Goal: Task Accomplishment & Management: Use online tool/utility

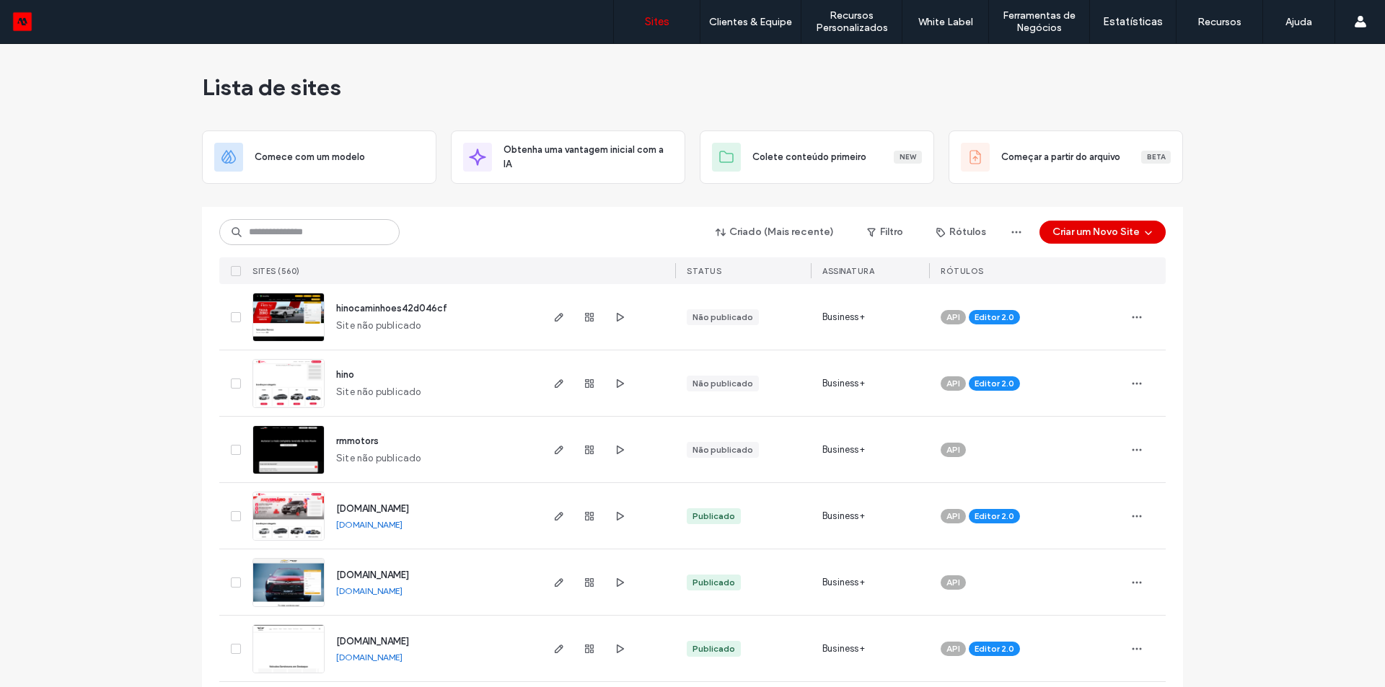
click at [1088, 232] on button "Criar um Novo Site" at bounding box center [1102, 232] width 126 height 23
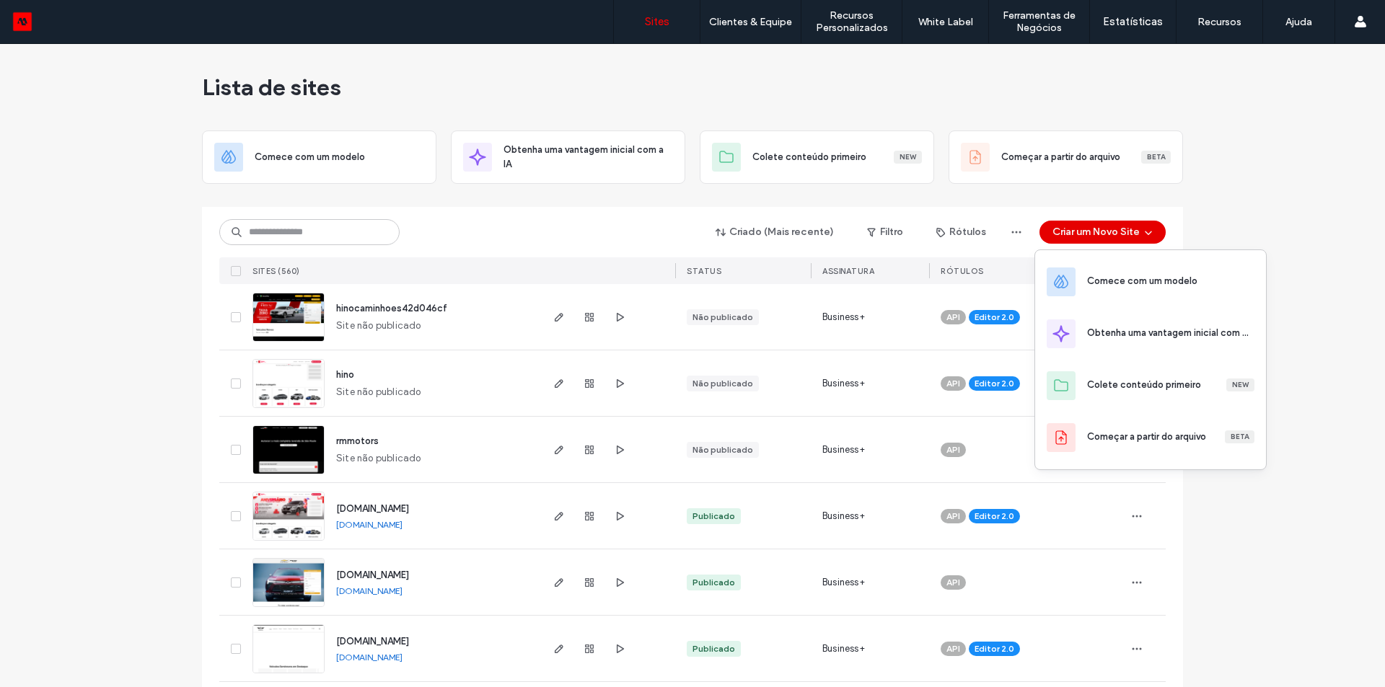
click at [1147, 227] on icon "button" at bounding box center [1149, 232] width 12 height 12
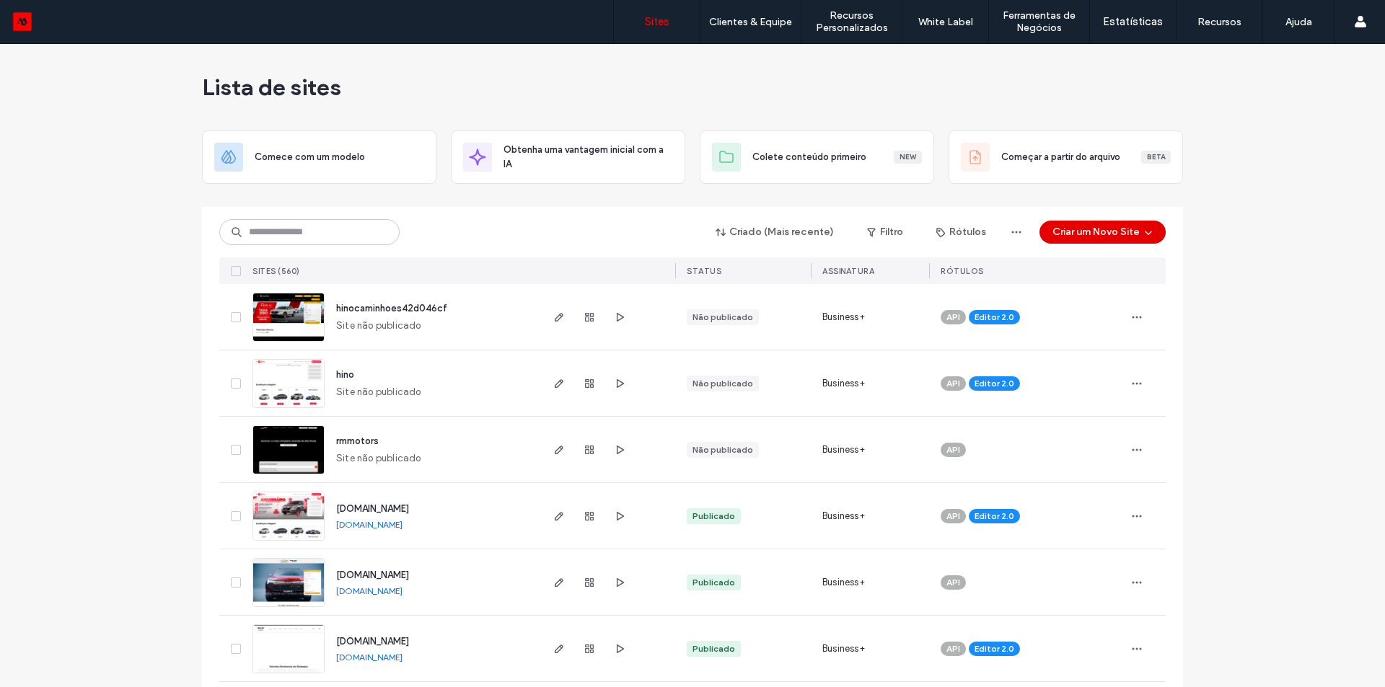
click at [373, 241] on input at bounding box center [309, 232] width 180 height 26
type input "***"
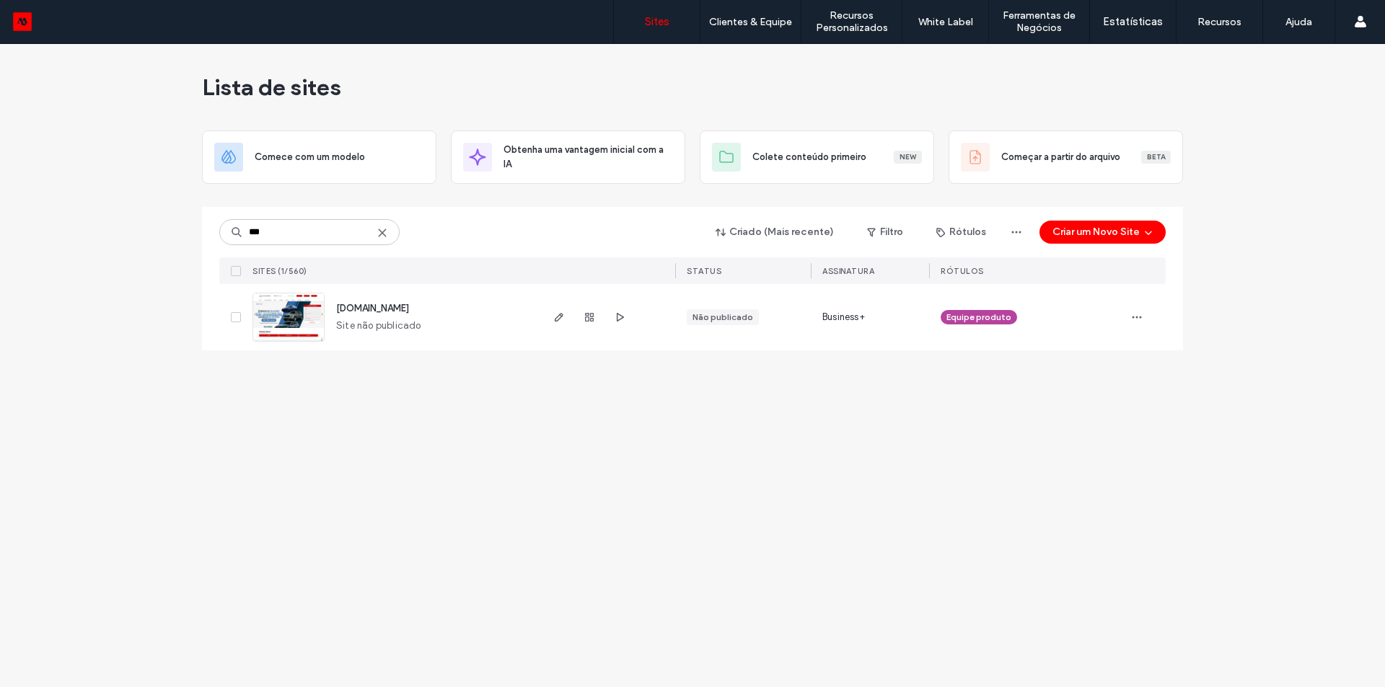
click at [395, 309] on span "[DOMAIN_NAME]" at bounding box center [372, 308] width 73 height 11
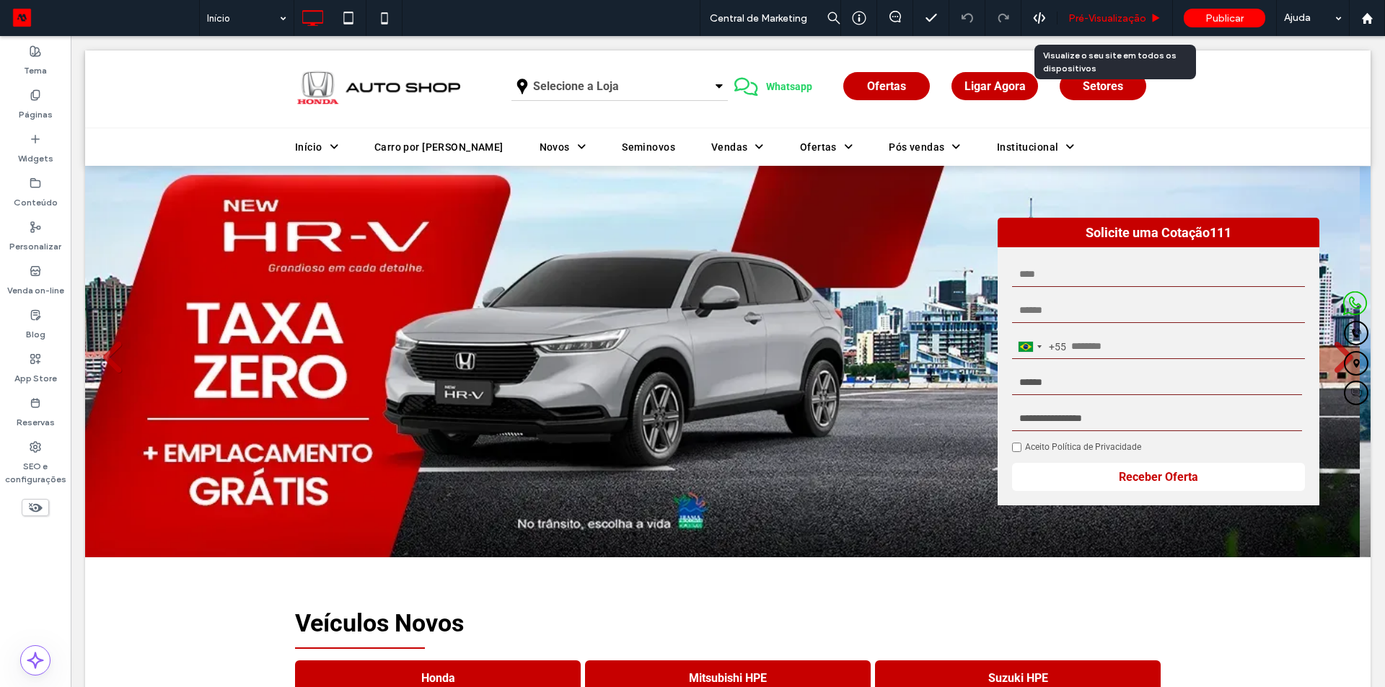
click at [1112, 19] on span "Pré-Visualizaçāo" at bounding box center [1107, 18] width 78 height 12
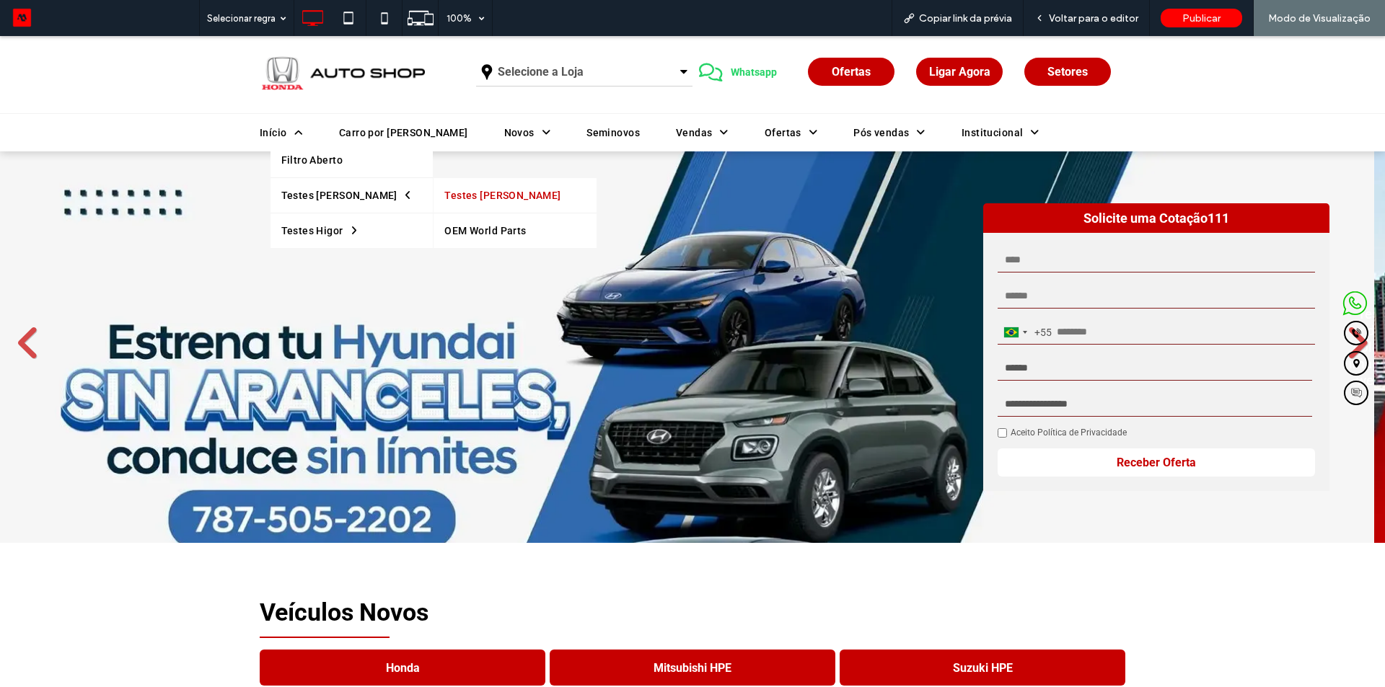
click at [433, 200] on link "Testes Lorenzo" at bounding box center [514, 195] width 163 height 35
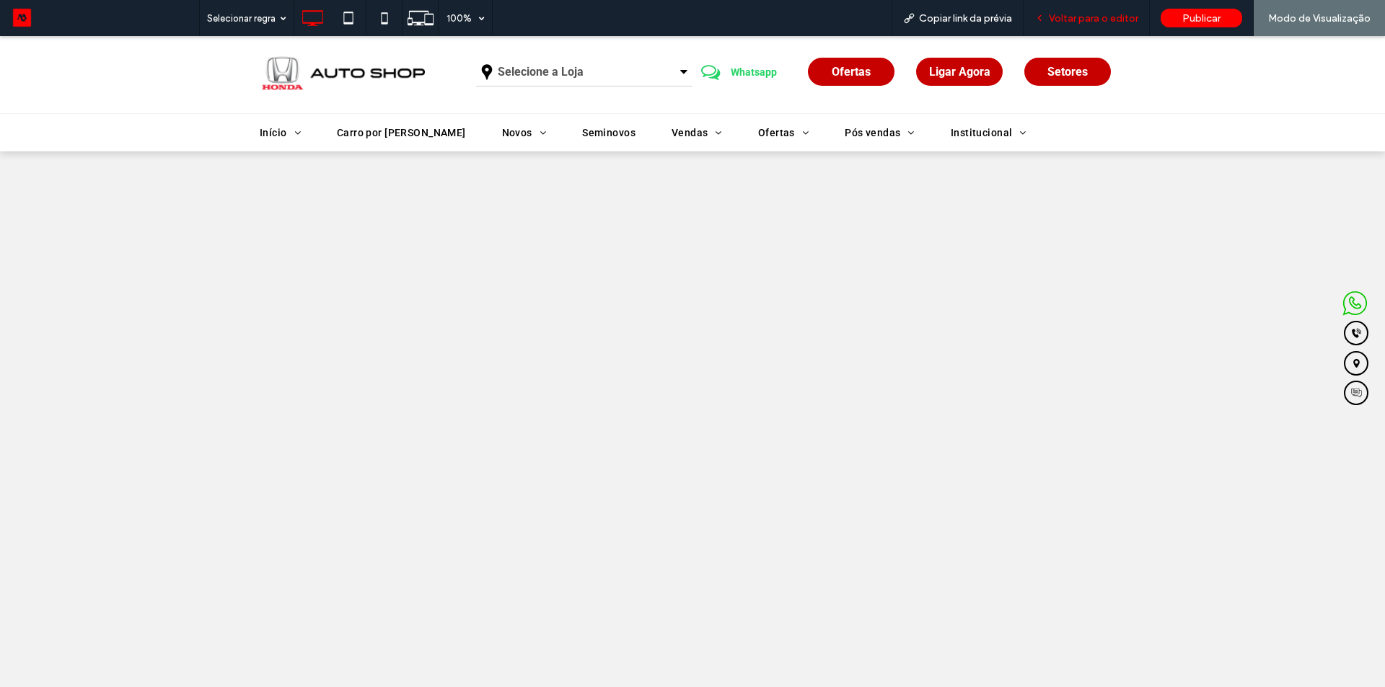
click at [1076, 23] on span "Voltar para o editor" at bounding box center [1093, 18] width 89 height 12
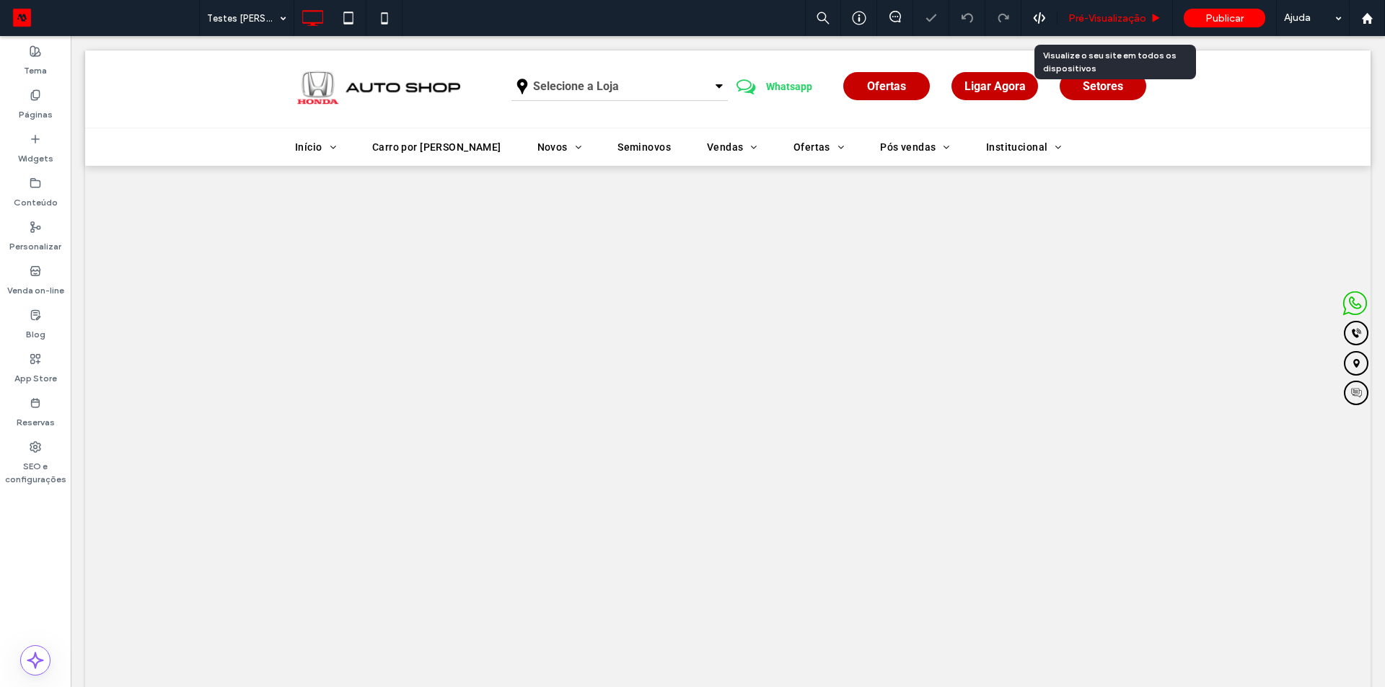
click at [1086, 22] on span "Pré-Visualizaçāo" at bounding box center [1107, 18] width 78 height 12
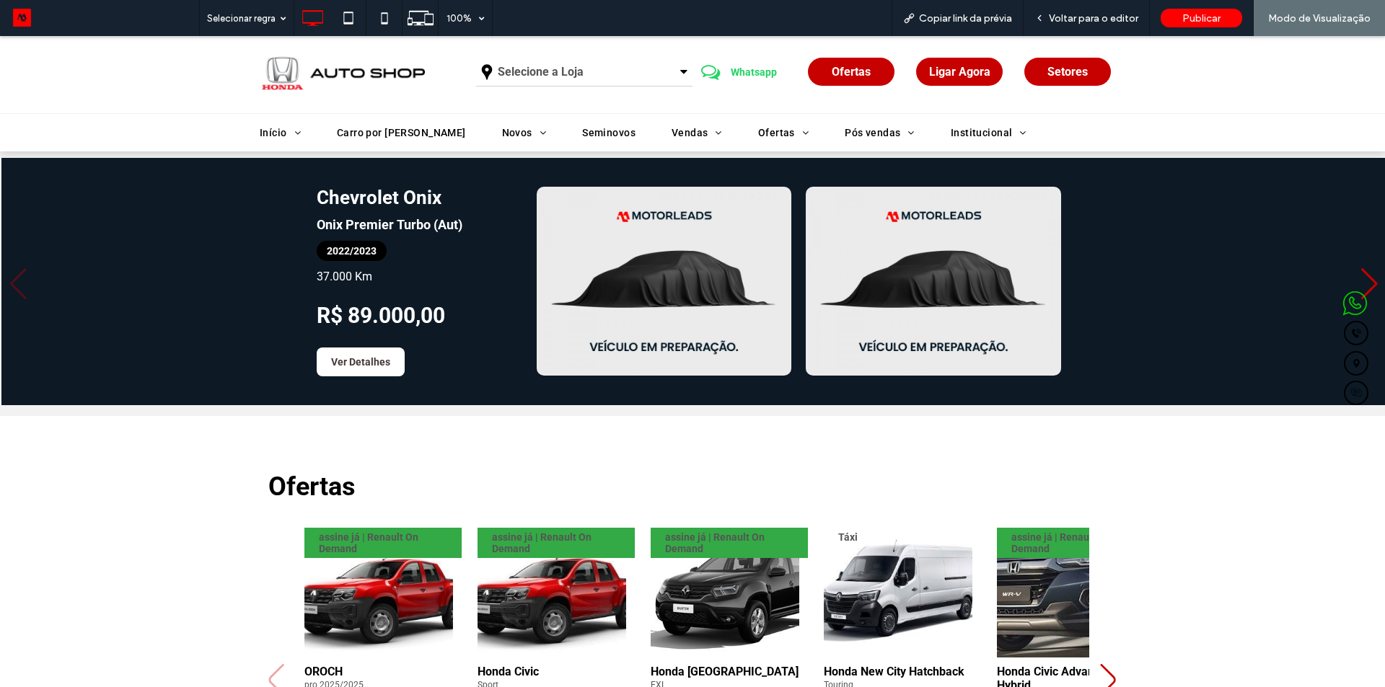
click at [1360, 271] on div "Next slide" at bounding box center [1369, 284] width 19 height 32
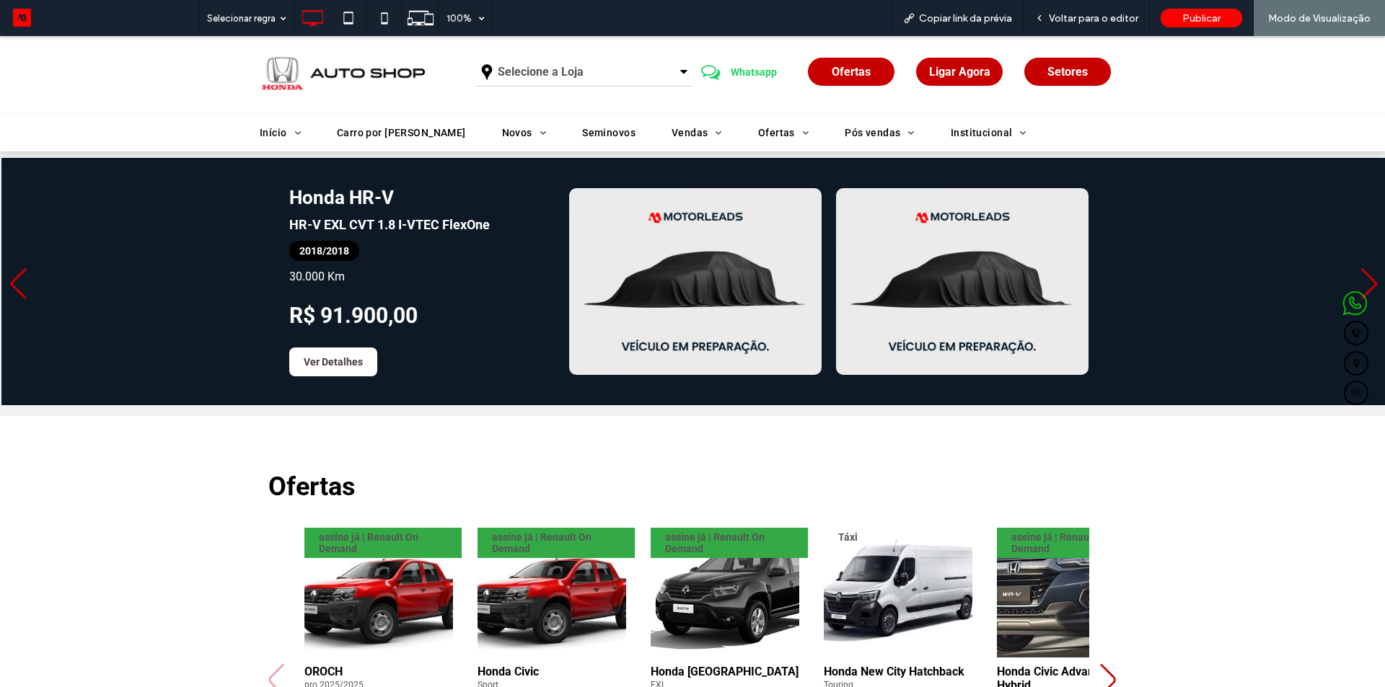
click at [18, 281] on div "Previous slide" at bounding box center [18, 284] width 19 height 32
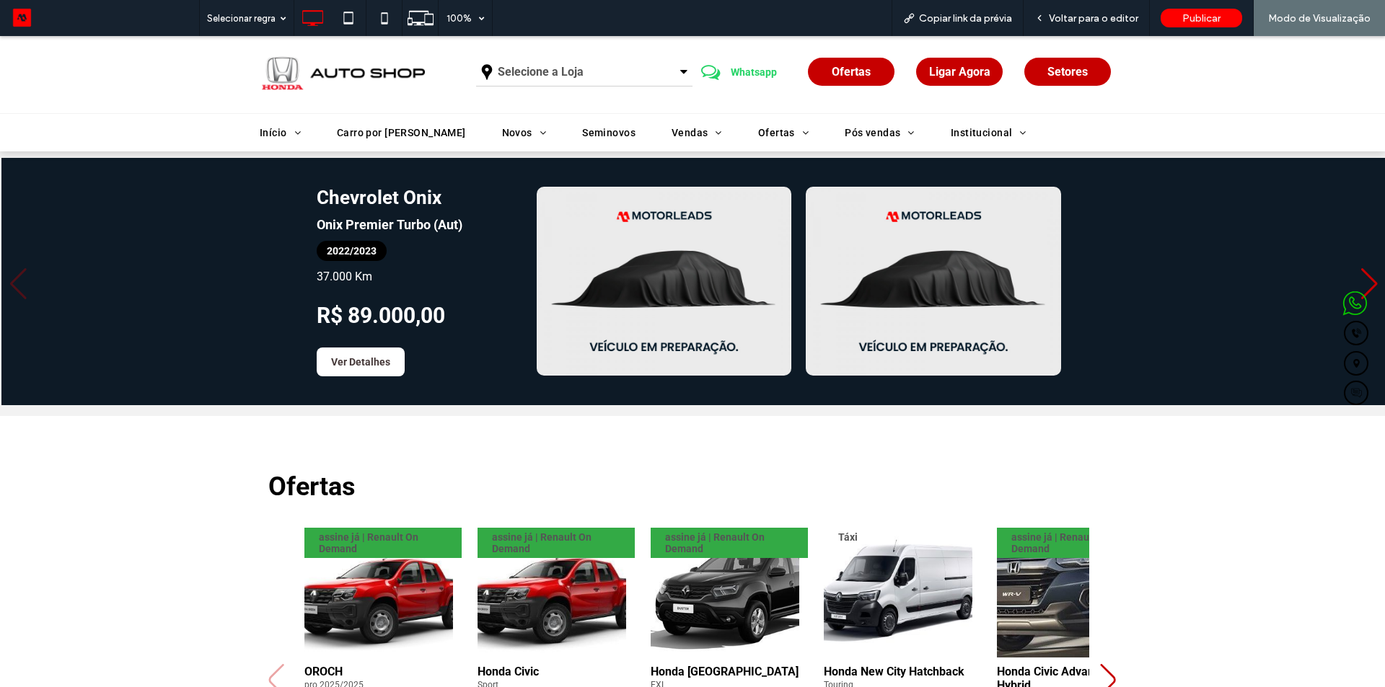
click at [682, 445] on div "Ofertas assine já | Renault On Demand OROCH pro 2025/2025 Pronta Entrega por R$…" at bounding box center [693, 656] width 866 height 480
click at [337, 16] on icon at bounding box center [348, 18] width 29 height 29
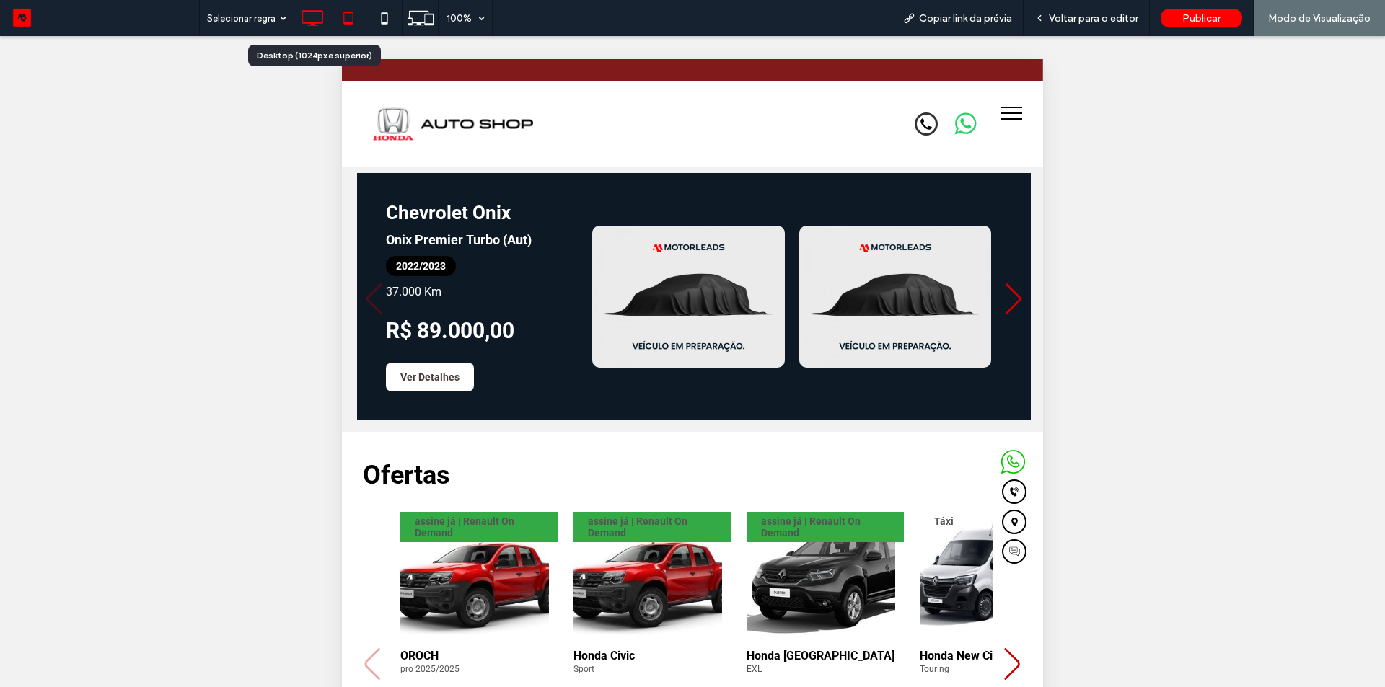
click at [306, 17] on icon at bounding box center [312, 18] width 29 height 29
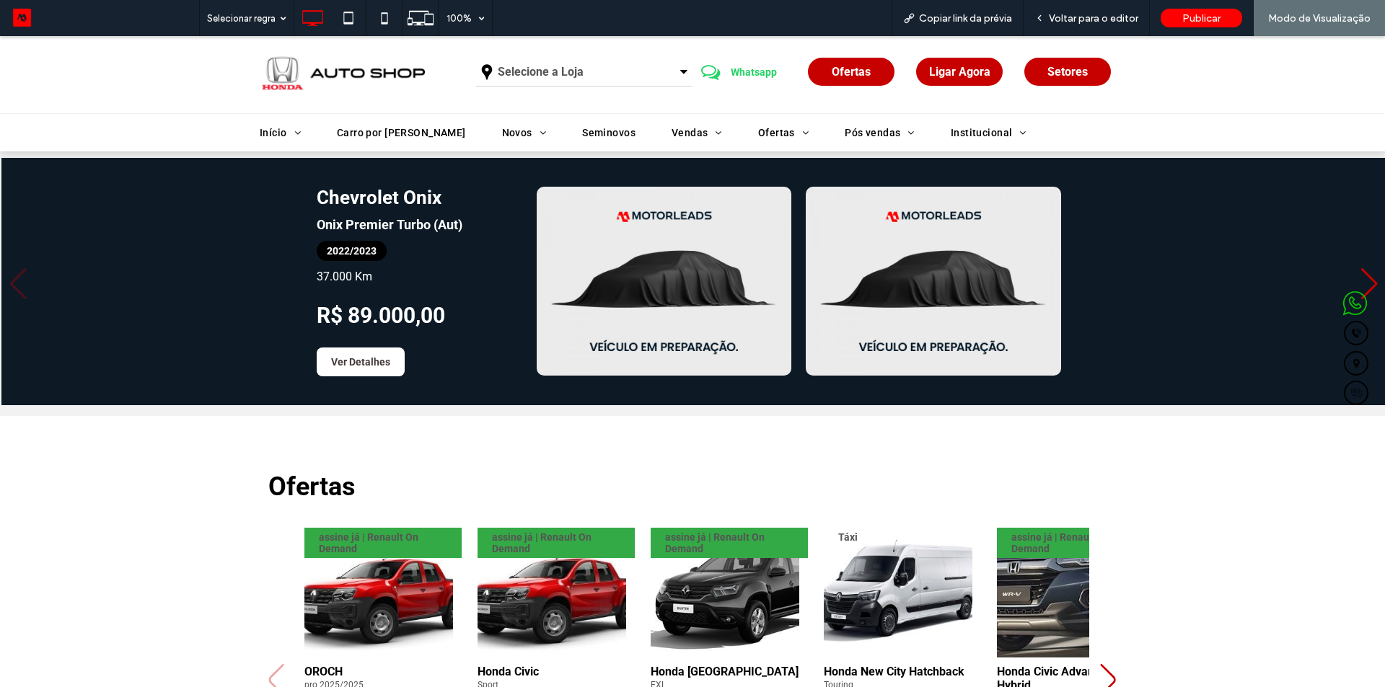
click at [227, 434] on div "Ofertas assine já | Renault On Demand OROCH pro 2025/2025 Pronta Entrega por R$…" at bounding box center [692, 656] width 1385 height 480
click at [1060, 17] on span "Voltar para o editor" at bounding box center [1093, 18] width 89 height 12
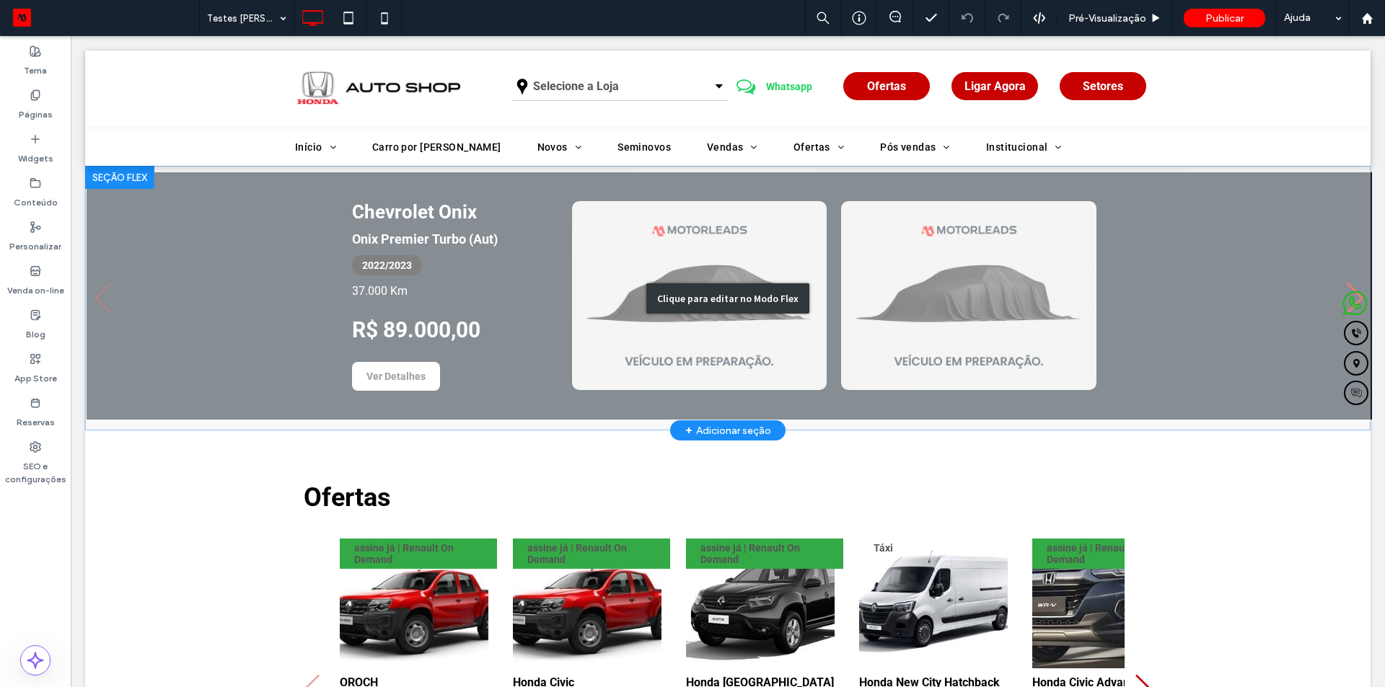
click at [913, 259] on div "Clique para editar no Modo Flex" at bounding box center [727, 298] width 1285 height 265
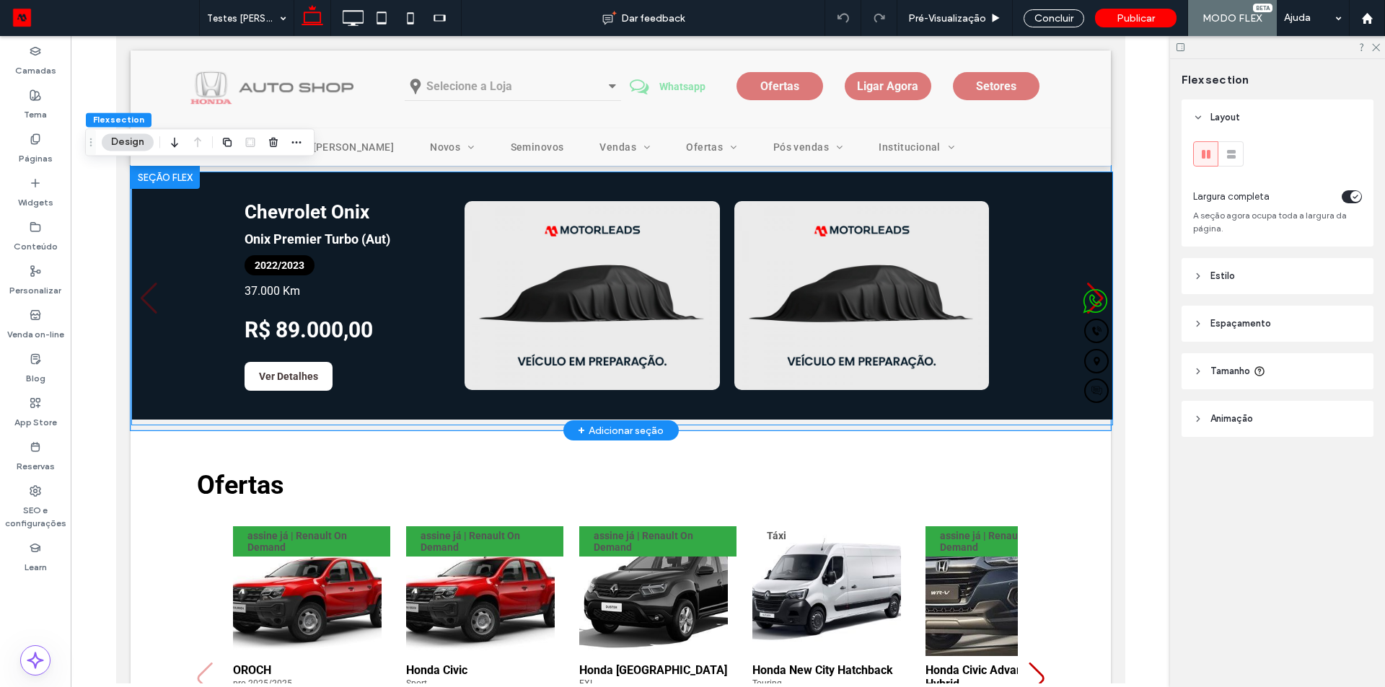
click at [249, 270] on span "2022/2023" at bounding box center [279, 265] width 70 height 20
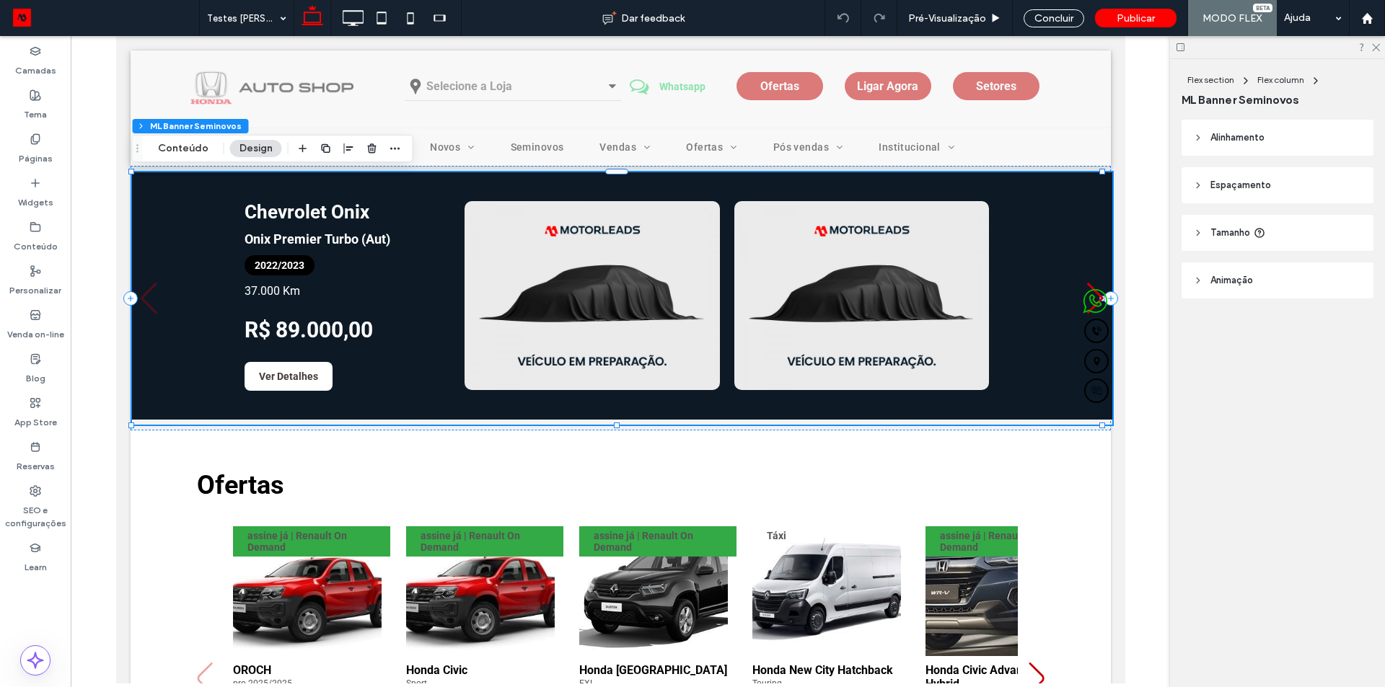
click at [1209, 229] on header "Tamanho" at bounding box center [1277, 233] width 192 height 36
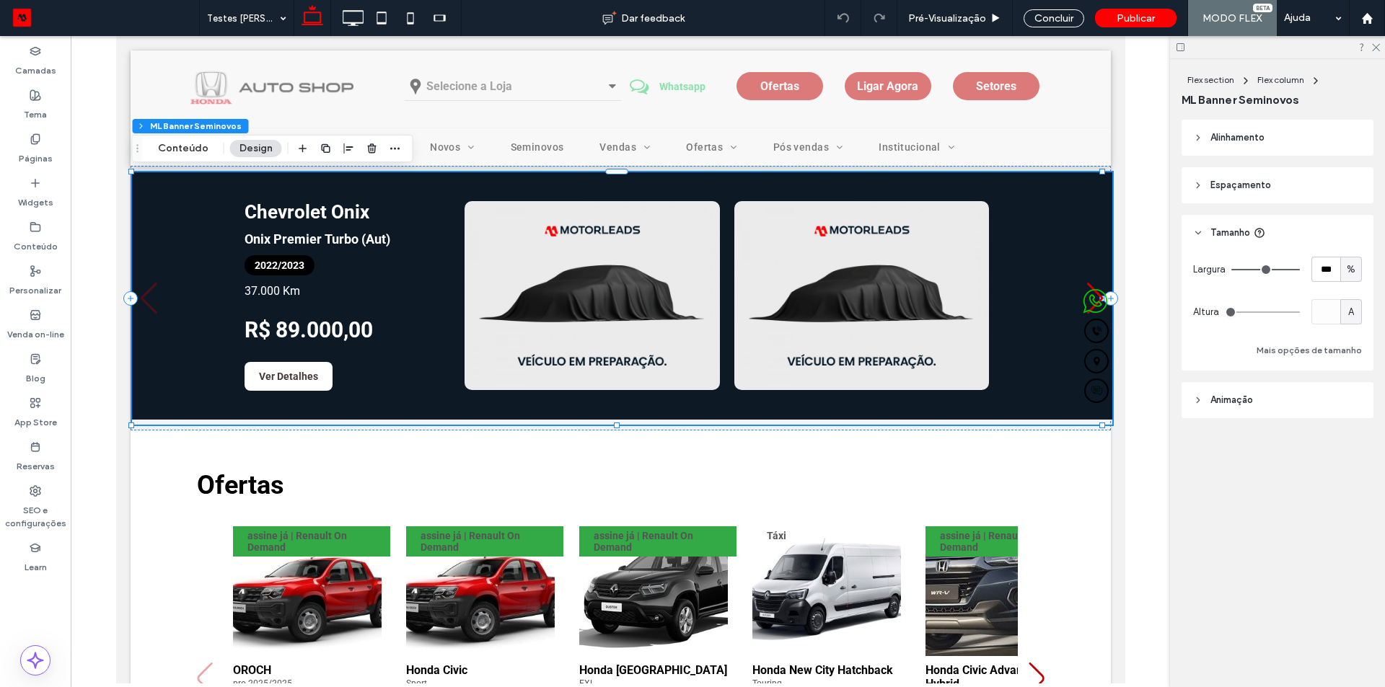
click at [1347, 273] on span "%" at bounding box center [1351, 270] width 9 height 14
click at [1353, 400] on span "A" at bounding box center [1351, 396] width 6 height 14
type input "*"
click at [1350, 268] on span "A" at bounding box center [1351, 270] width 6 height 14
click at [1357, 320] on div "%" at bounding box center [1351, 319] width 20 height 25
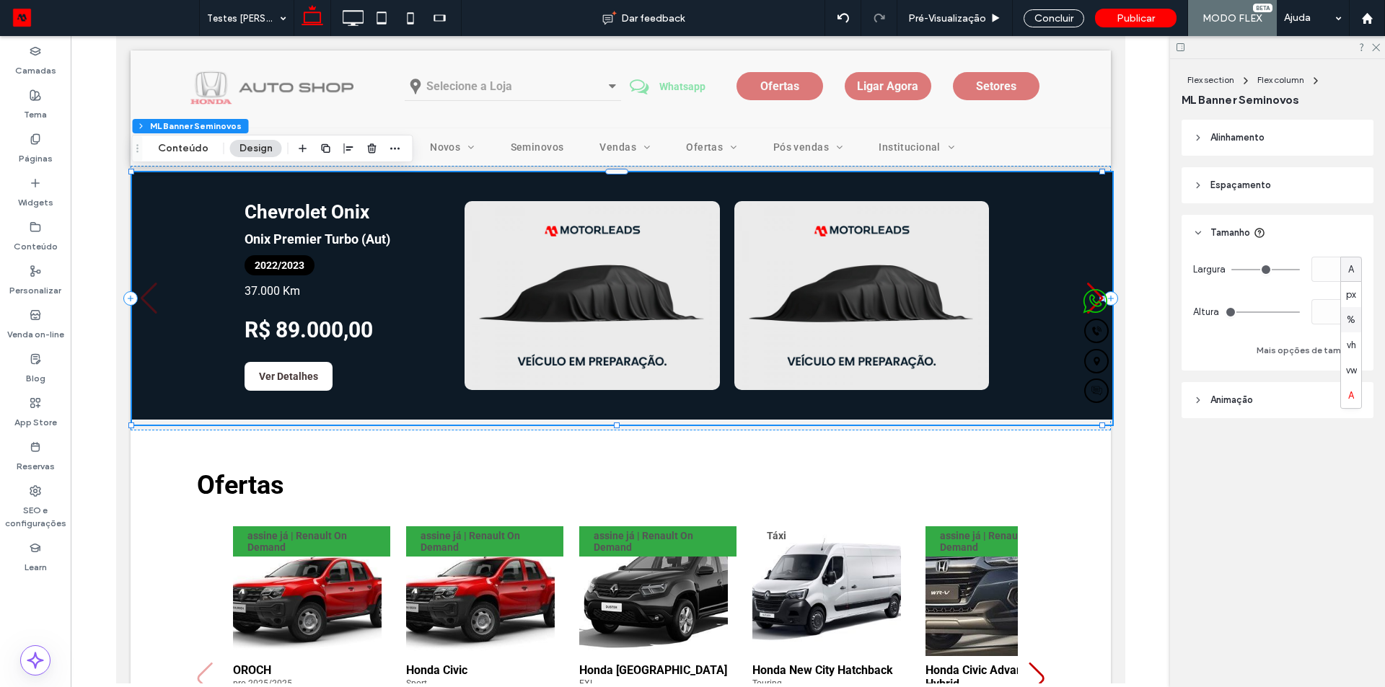
type input "***"
click at [1277, 153] on header "Alinhamento" at bounding box center [1277, 138] width 192 height 36
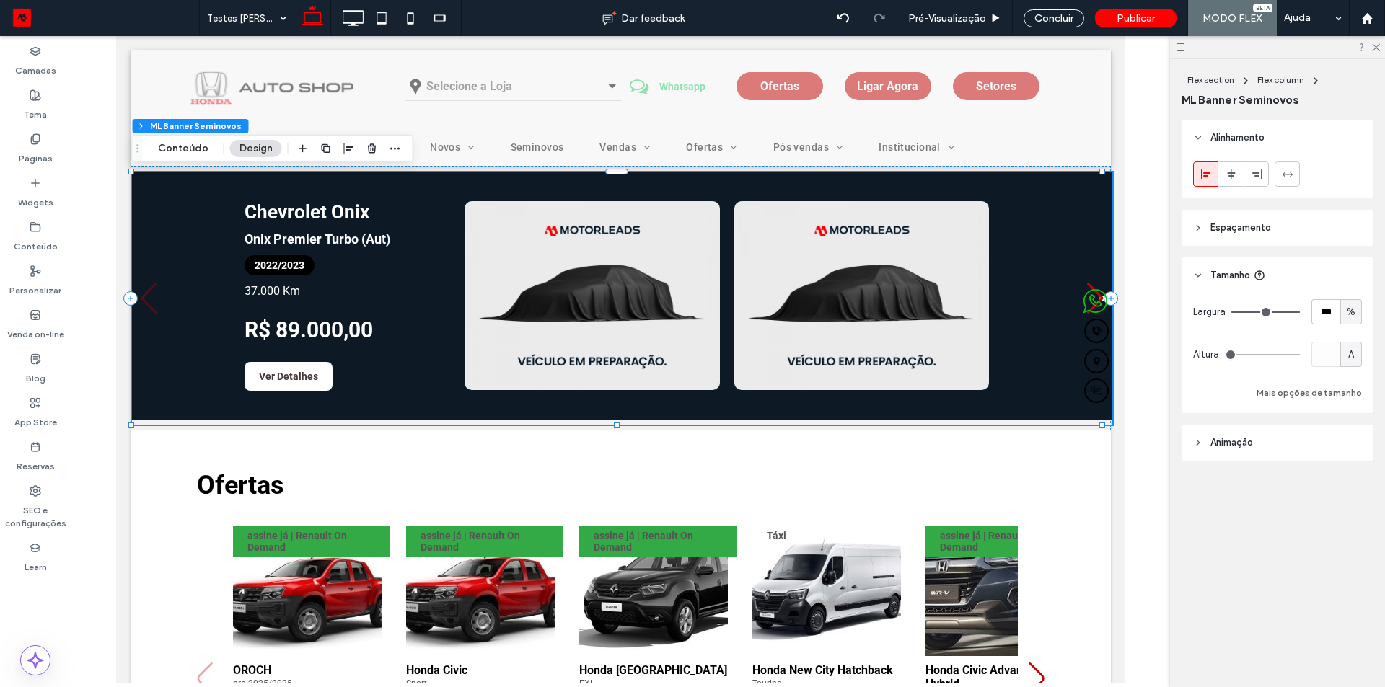
click at [1259, 237] on header "Espaçamento" at bounding box center [1277, 228] width 192 height 36
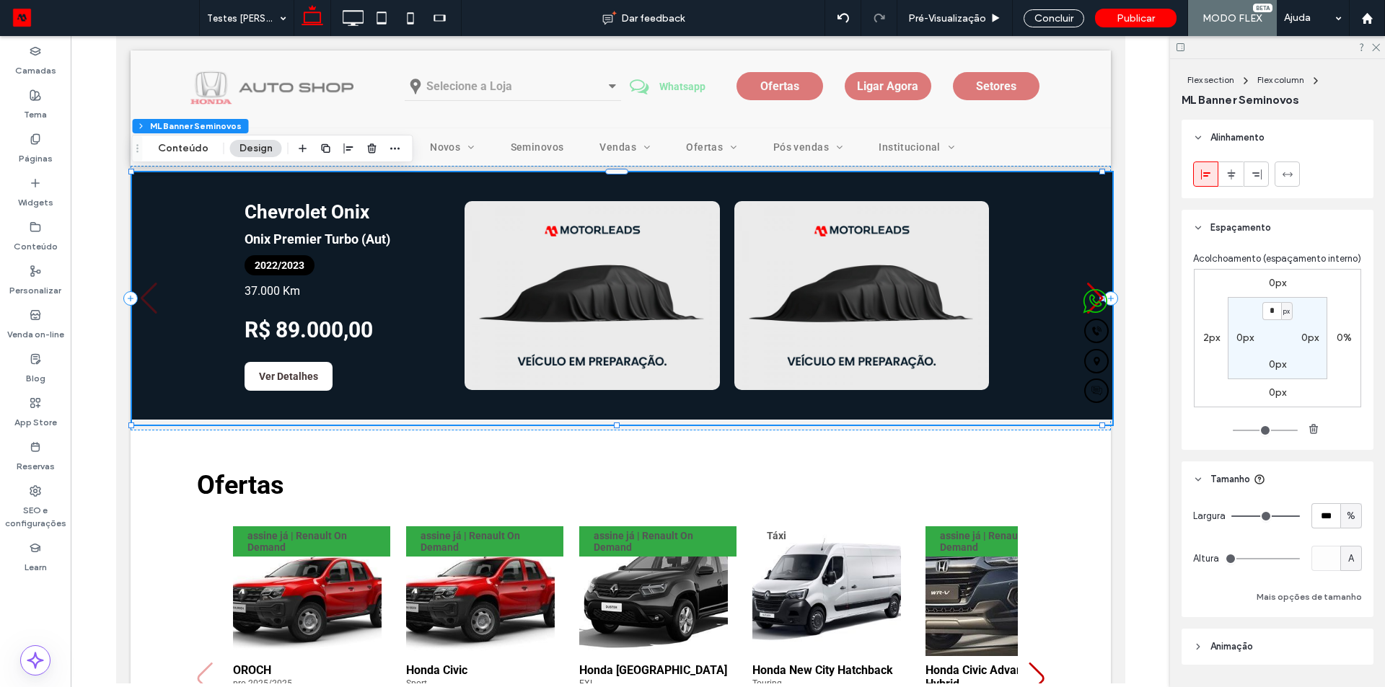
click at [1205, 344] on label "2px" at bounding box center [1211, 338] width 17 height 12
type input "*"
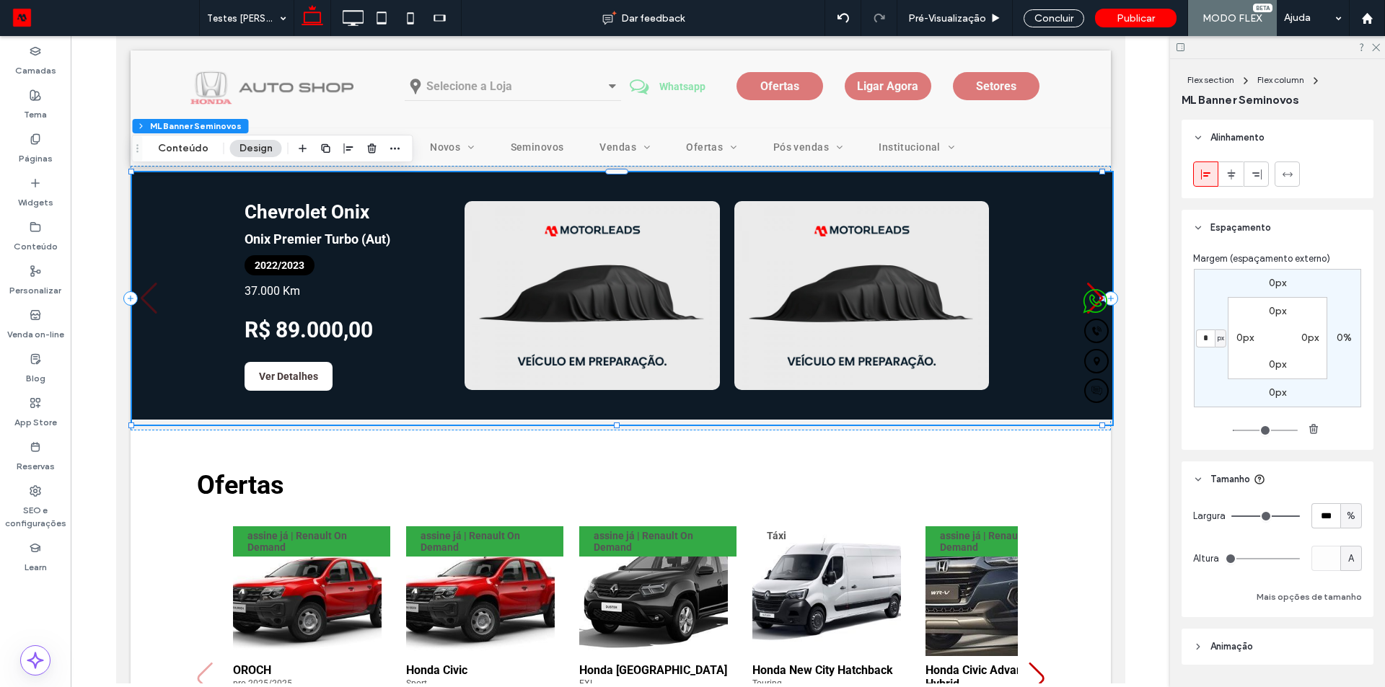
type input "*"
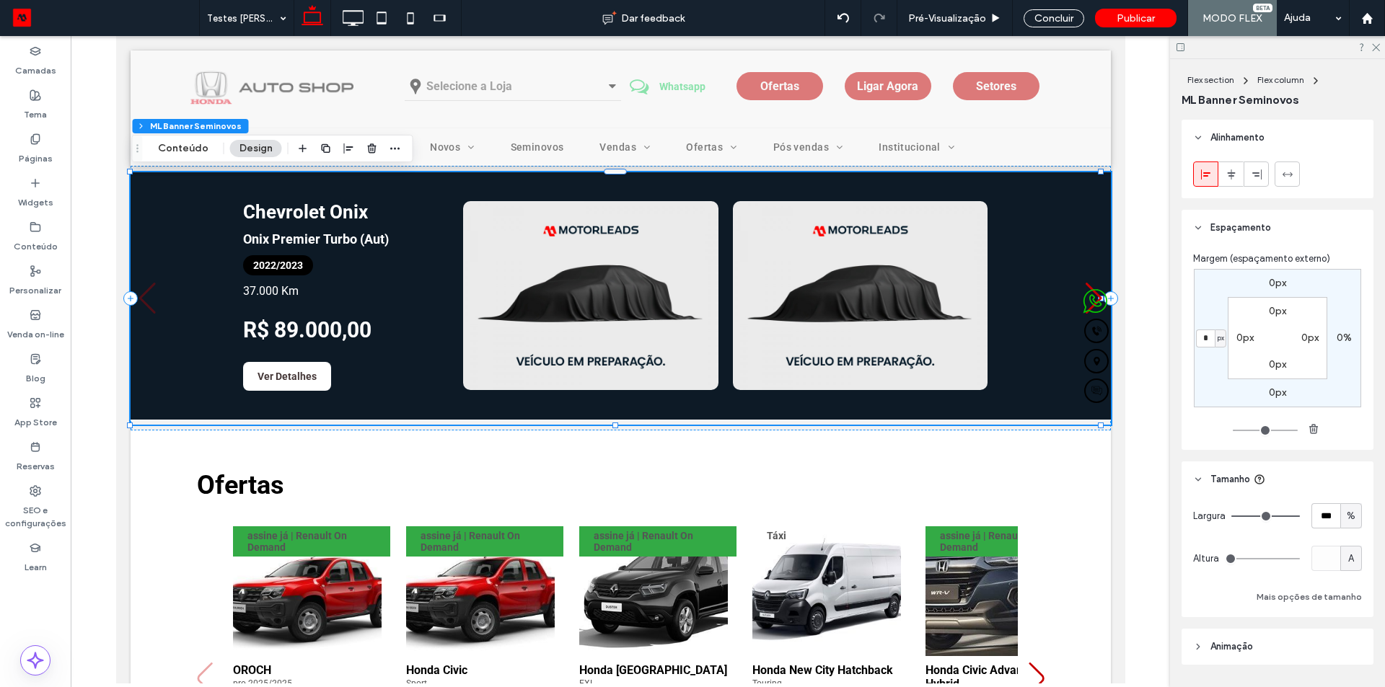
click at [1244, 333] on label "0px" at bounding box center [1244, 338] width 17 height 12
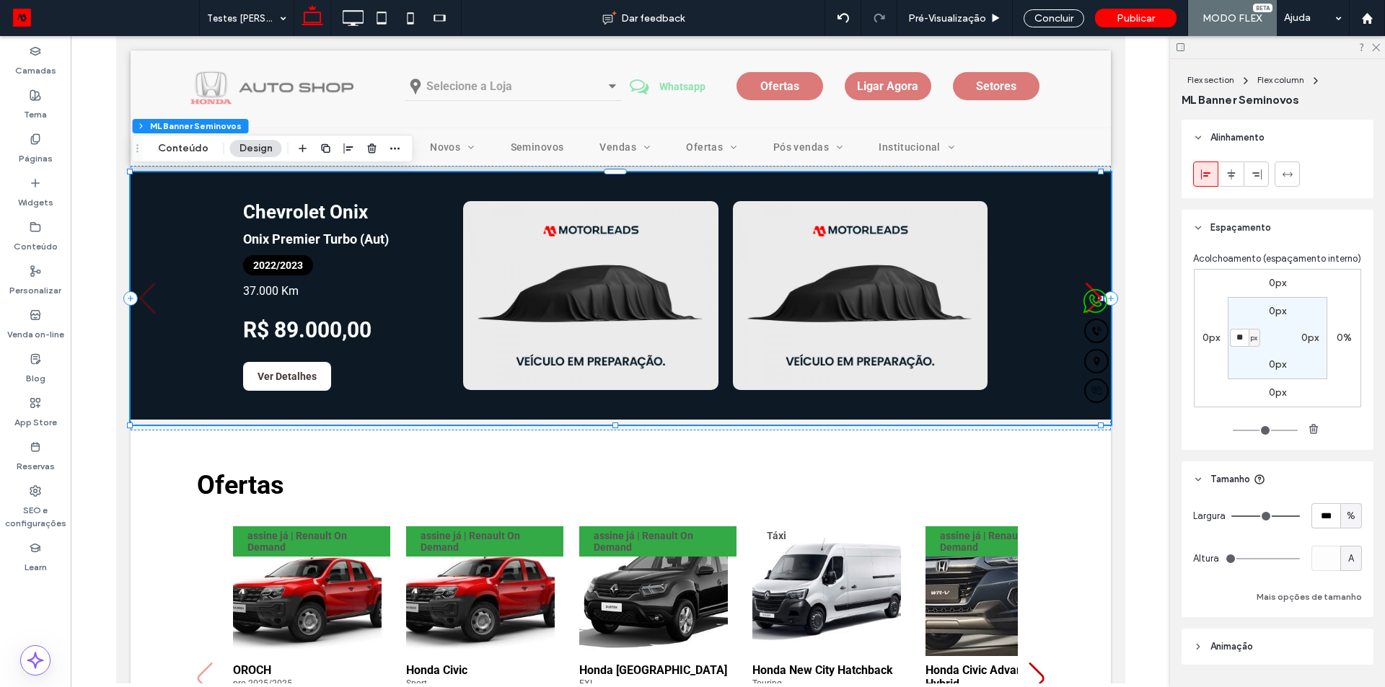
type input "**"
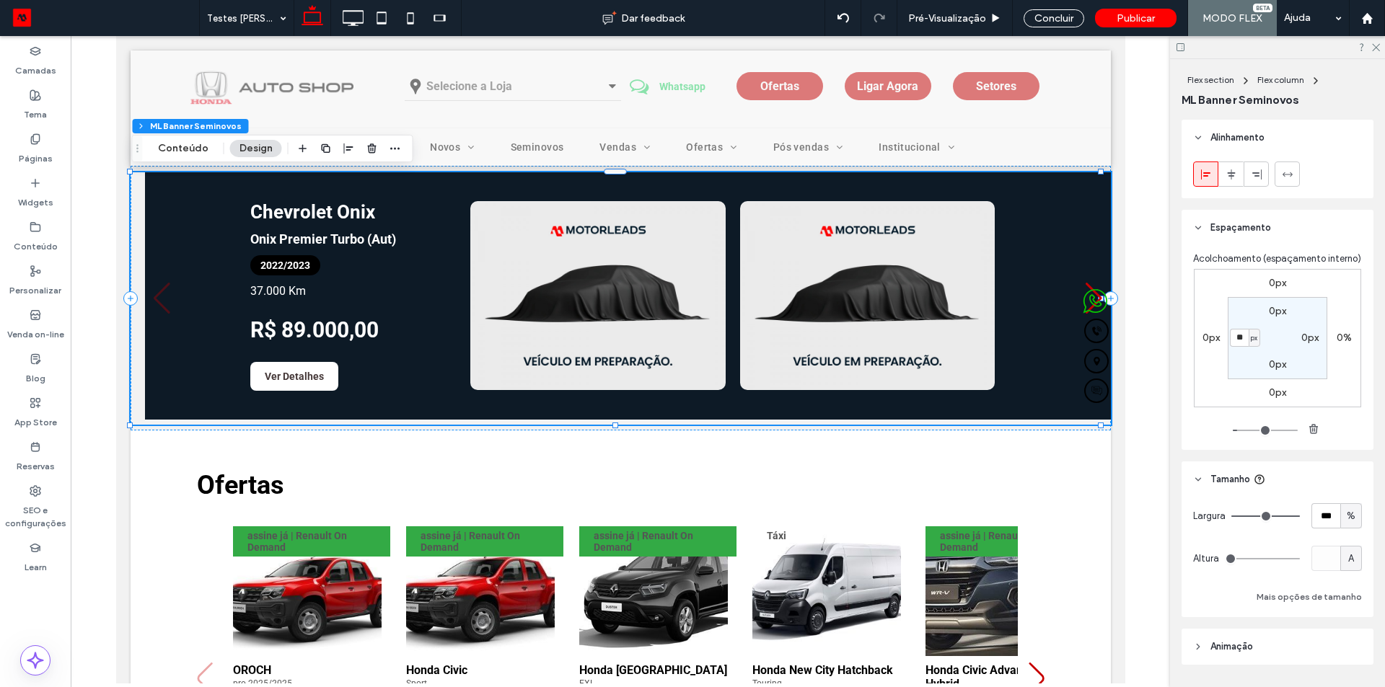
type input "*"
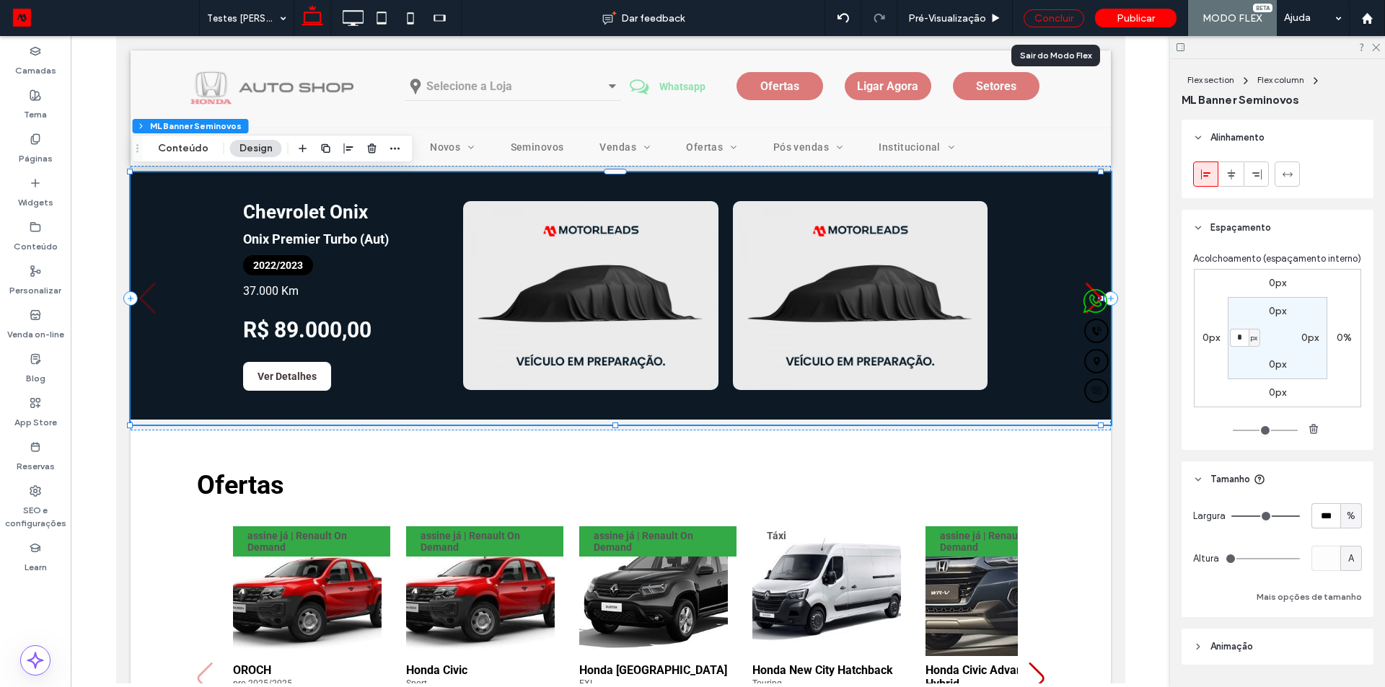
drag, startPoint x: 1061, startPoint y: 17, endPoint x: 1047, endPoint y: 56, distance: 41.3
click at [1061, 17] on div "Concluir" at bounding box center [1054, 18] width 61 height 18
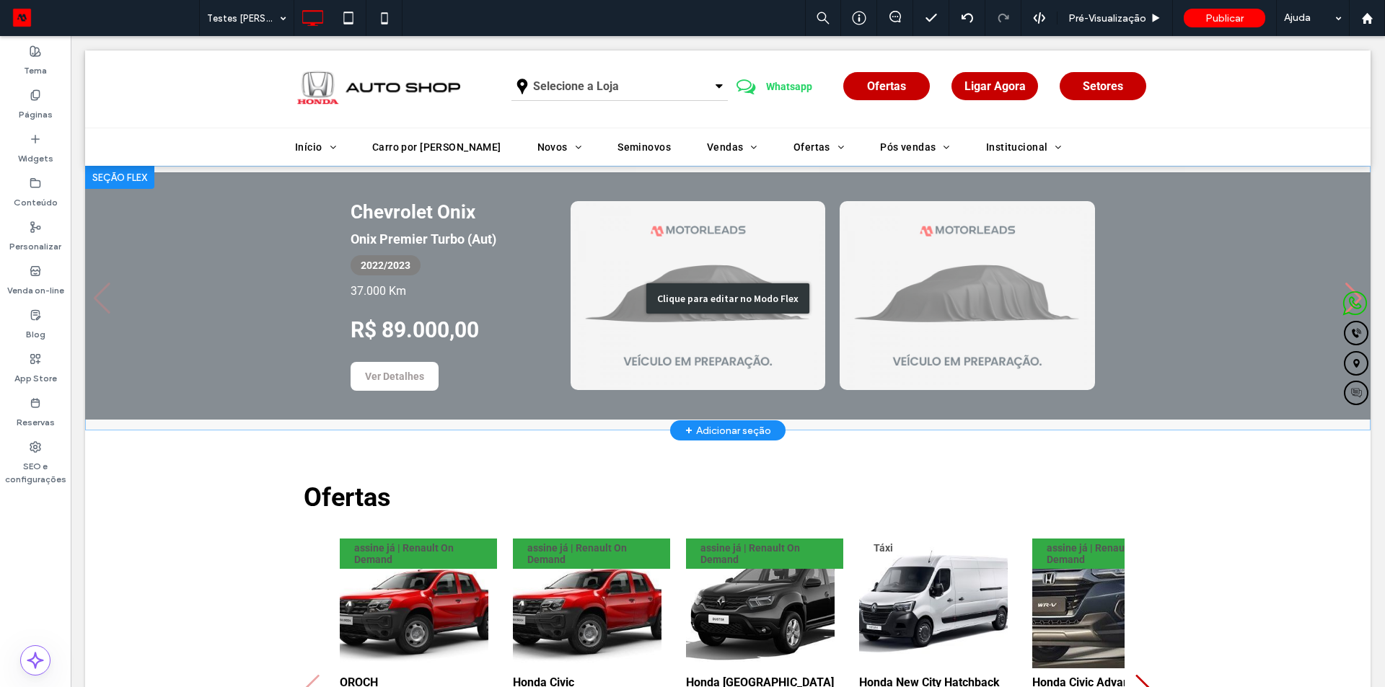
click at [1081, 250] on div "Clique para editar no Modo Flex" at bounding box center [727, 298] width 1285 height 265
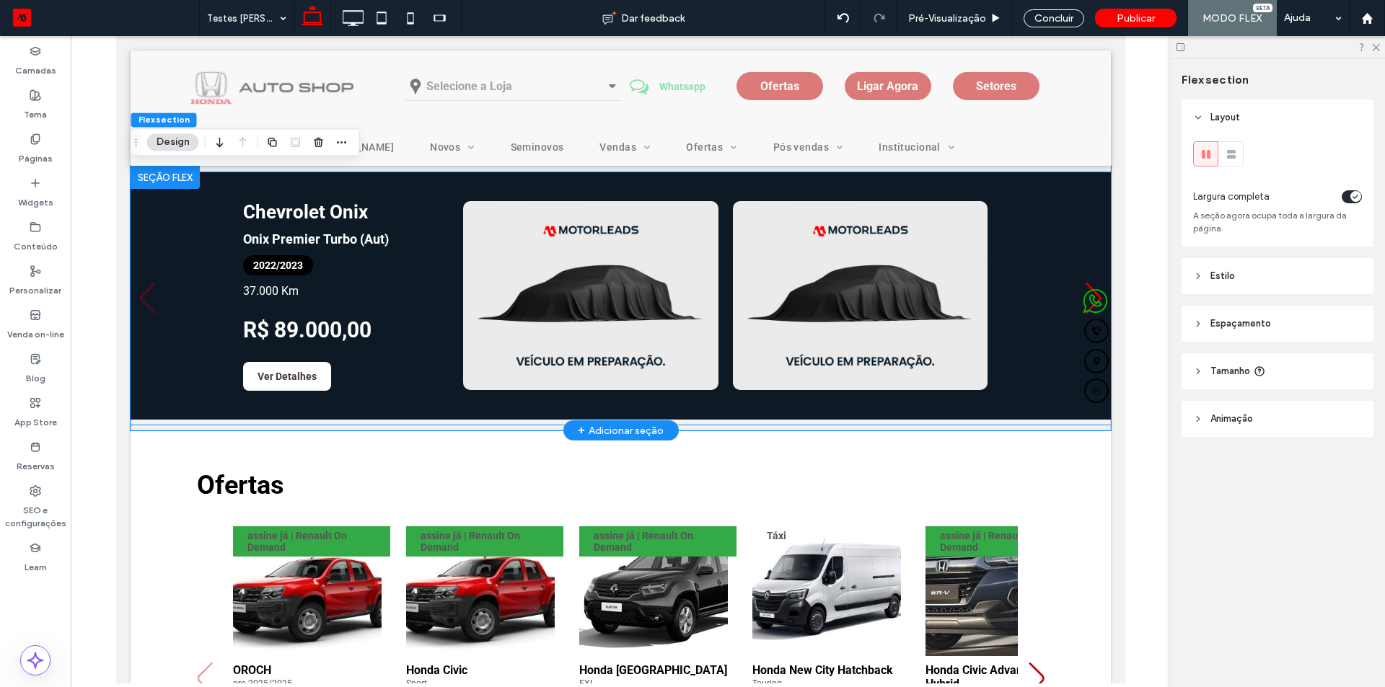
click at [1031, 247] on div "Chevrolet Onix Onix Premier Turbo (Aut) 2022/2023 37.000 Km R$ 89.000,00 Ver De…" at bounding box center [614, 295] width 969 height 247
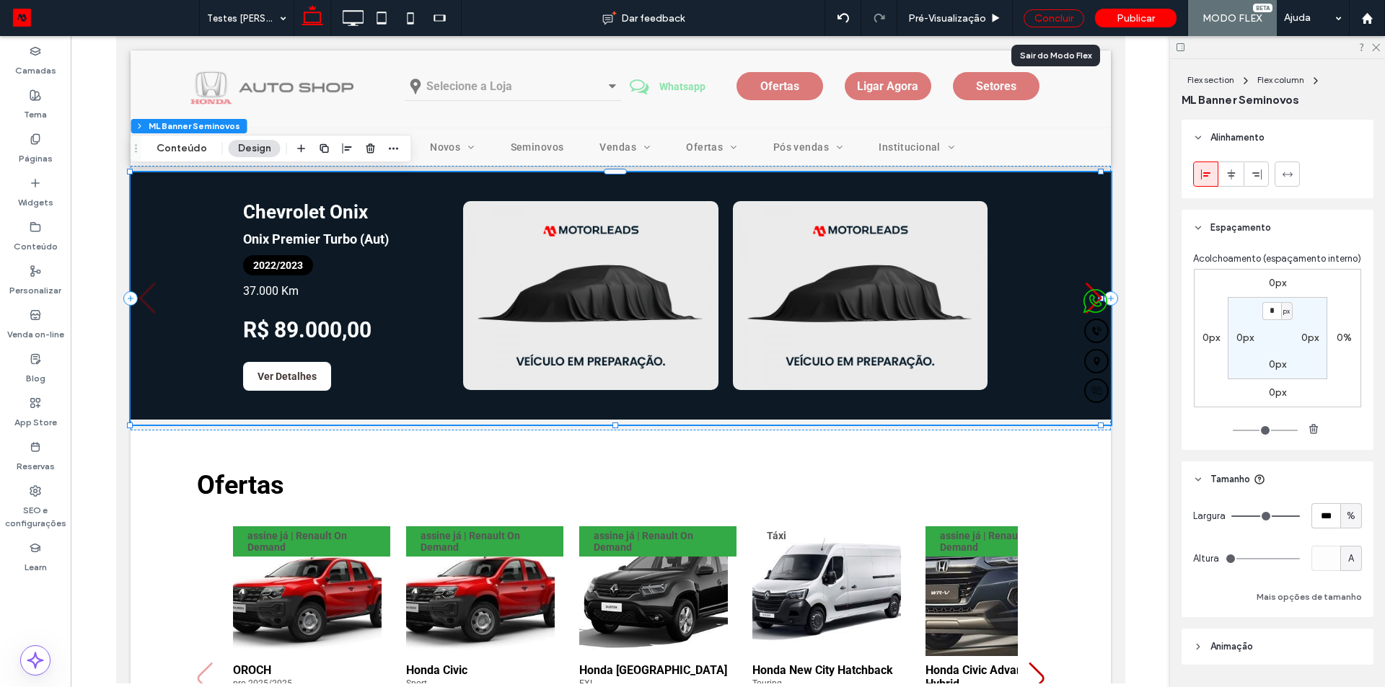
click at [1059, 22] on div "Concluir" at bounding box center [1054, 18] width 61 height 18
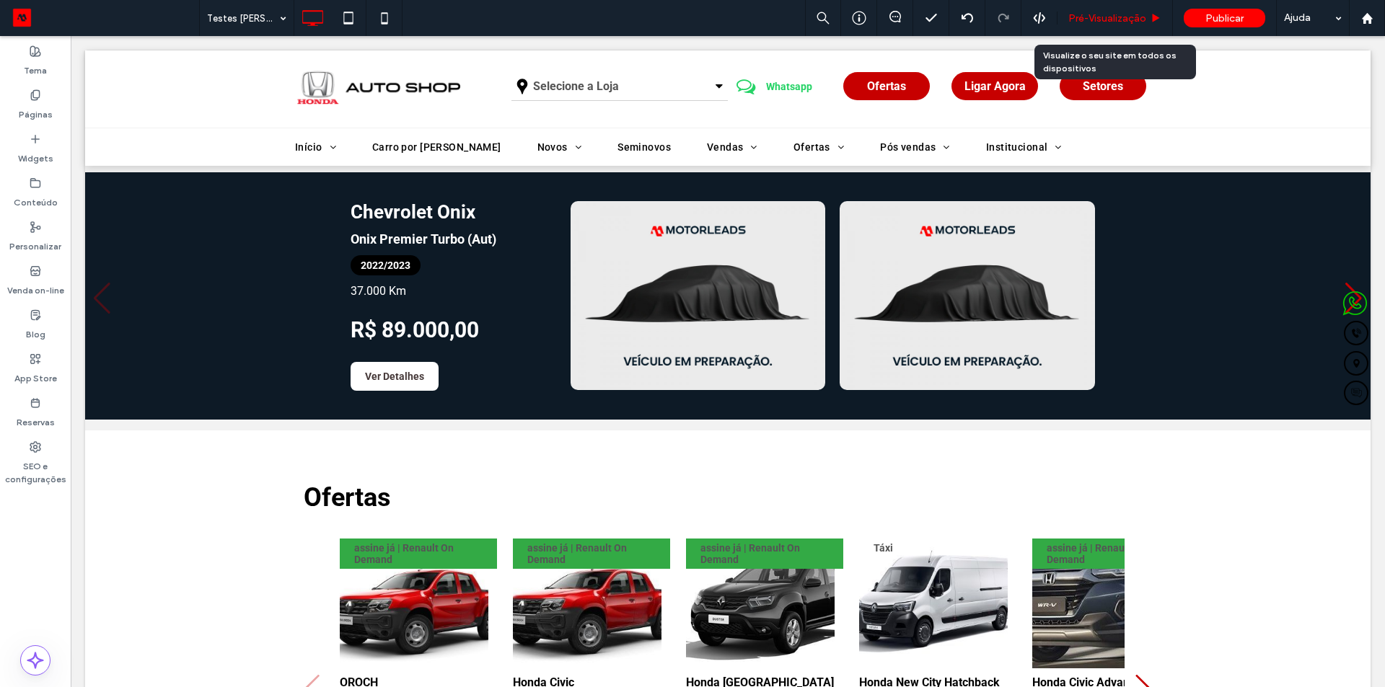
click at [1082, 25] on div "Pré-Visualizaçāo" at bounding box center [1114, 18] width 115 height 36
click at [1093, 26] on div "Pré-Visualizaçāo" at bounding box center [1114, 18] width 115 height 36
click at [1099, 25] on div "Pré-Visualizaçāo" at bounding box center [1114, 18] width 115 height 36
click at [1101, 16] on span "Pré-Visualizaçāo" at bounding box center [1107, 18] width 78 height 12
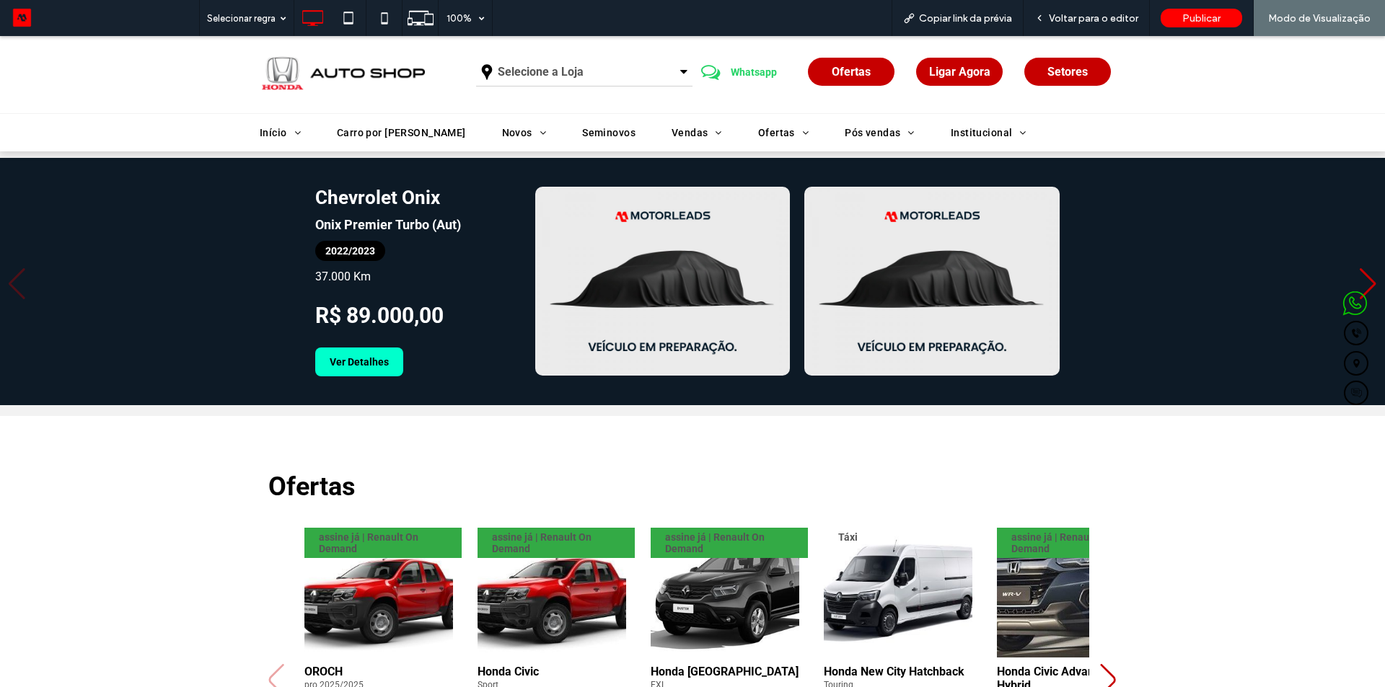
click at [379, 369] on link "Ver Detalhes" at bounding box center [359, 362] width 88 height 29
click at [388, 14] on icon at bounding box center [384, 18] width 29 height 29
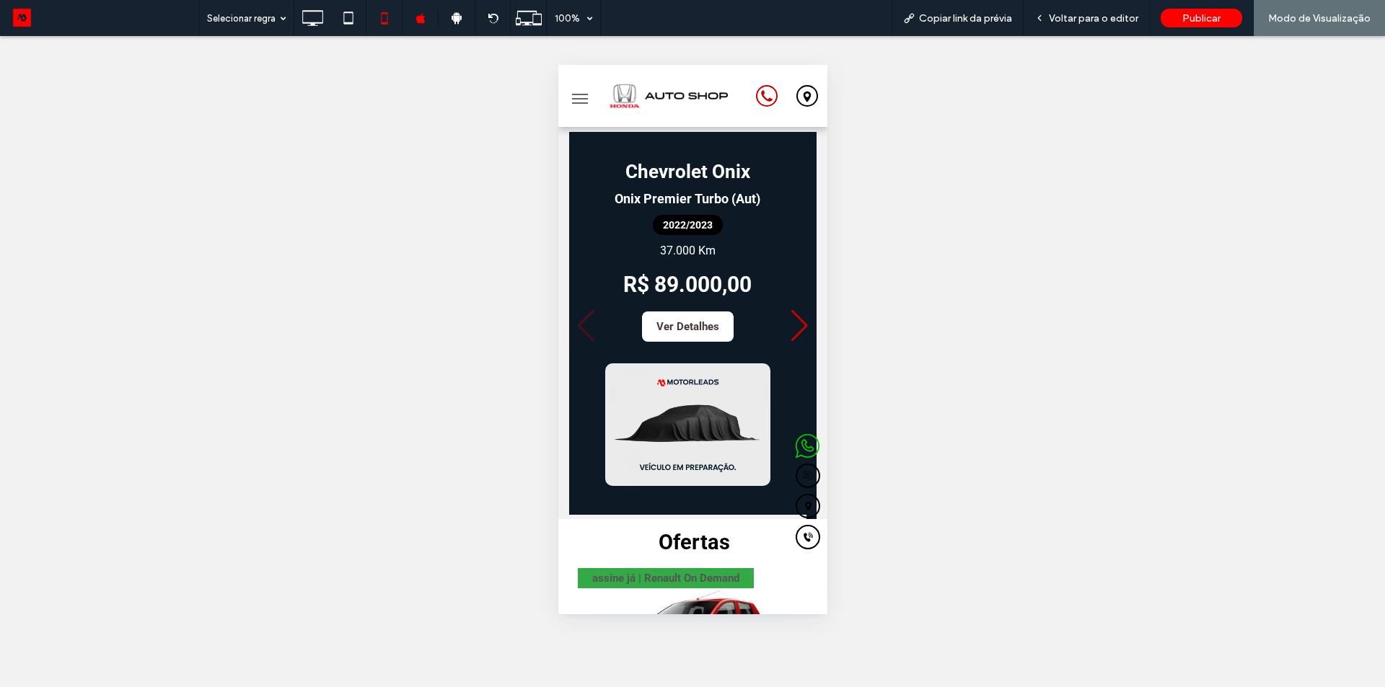
click at [789, 327] on div "Next slide" at bounding box center [798, 326] width 19 height 32
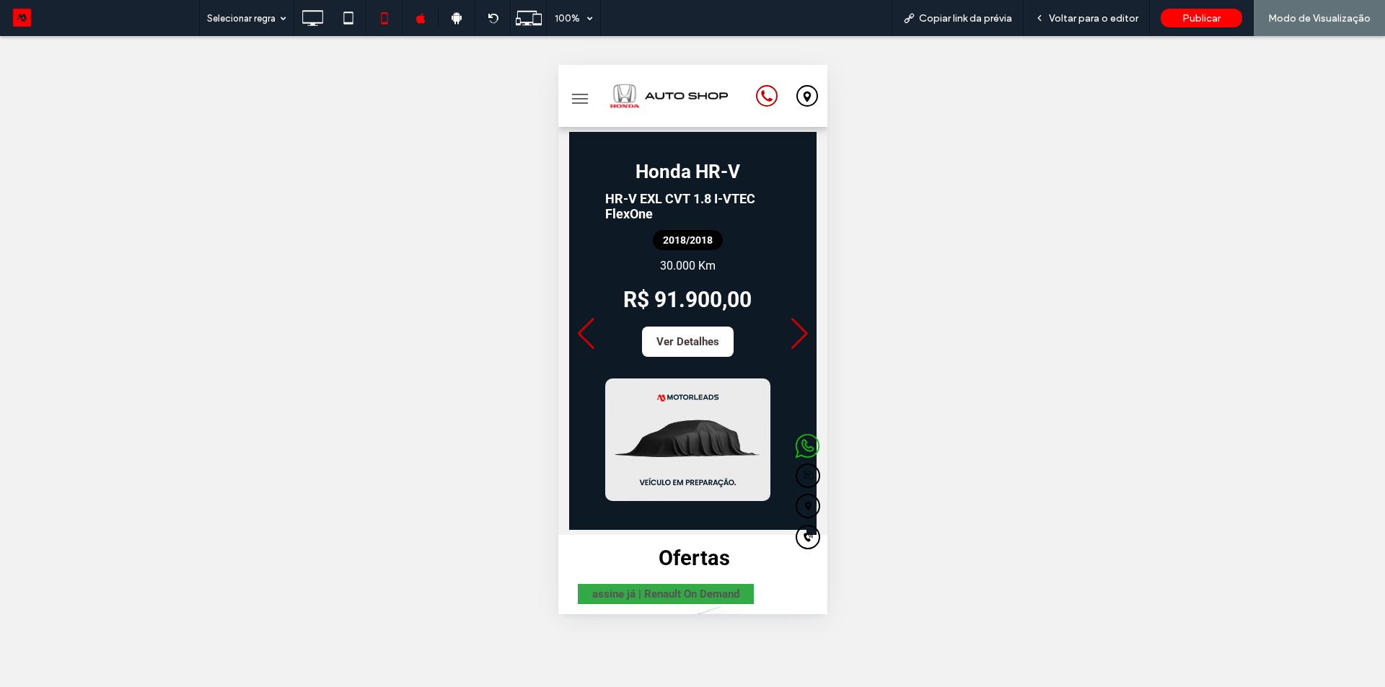
click at [789, 328] on div "Next slide" at bounding box center [798, 334] width 19 height 32
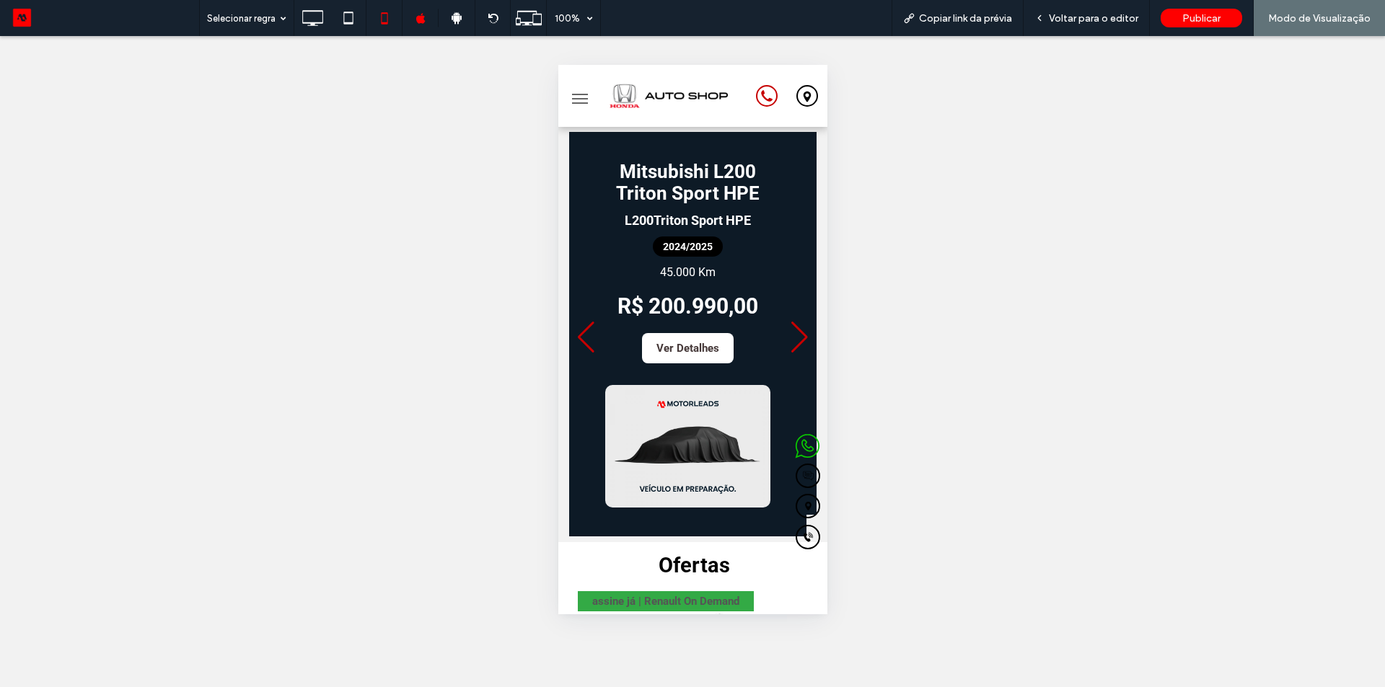
click at [584, 337] on div "Previous slide" at bounding box center [585, 338] width 19 height 32
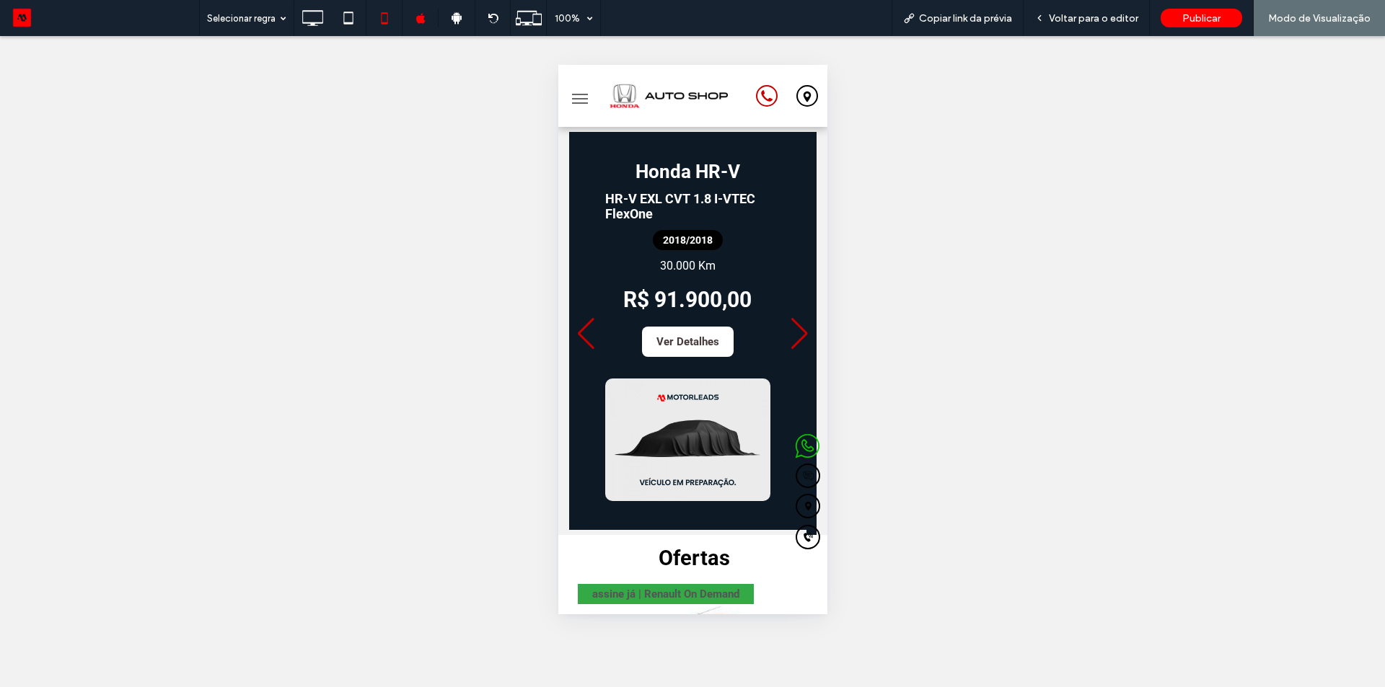
click at [582, 337] on div "Previous slide" at bounding box center [585, 334] width 19 height 32
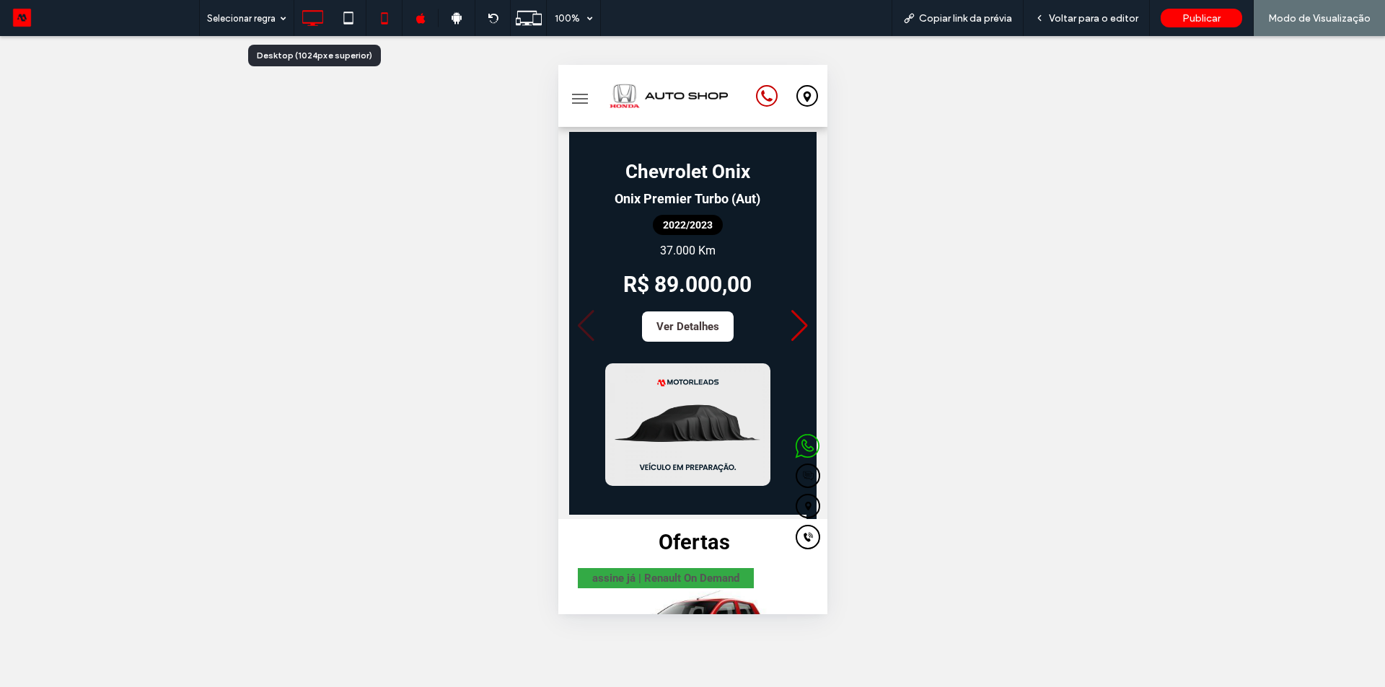
click at [309, 13] on icon at bounding box center [312, 18] width 29 height 29
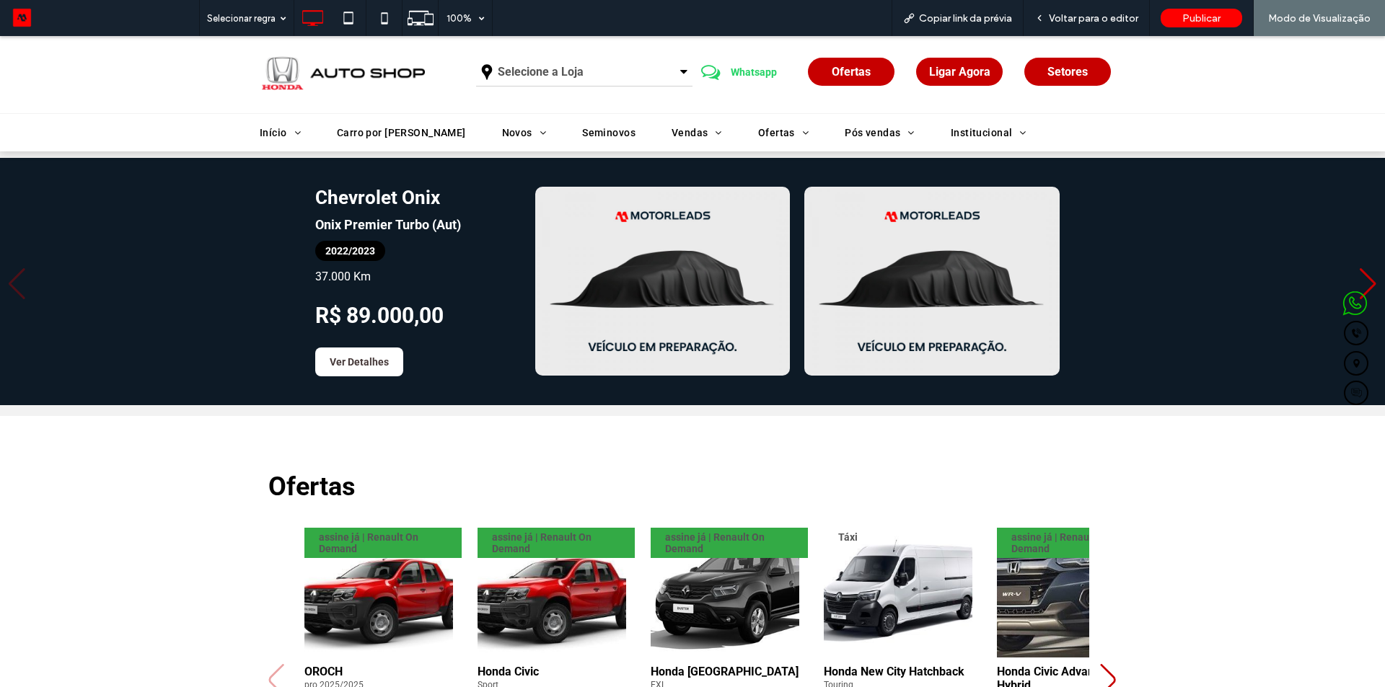
click at [1358, 277] on div "Next slide" at bounding box center [1367, 284] width 19 height 32
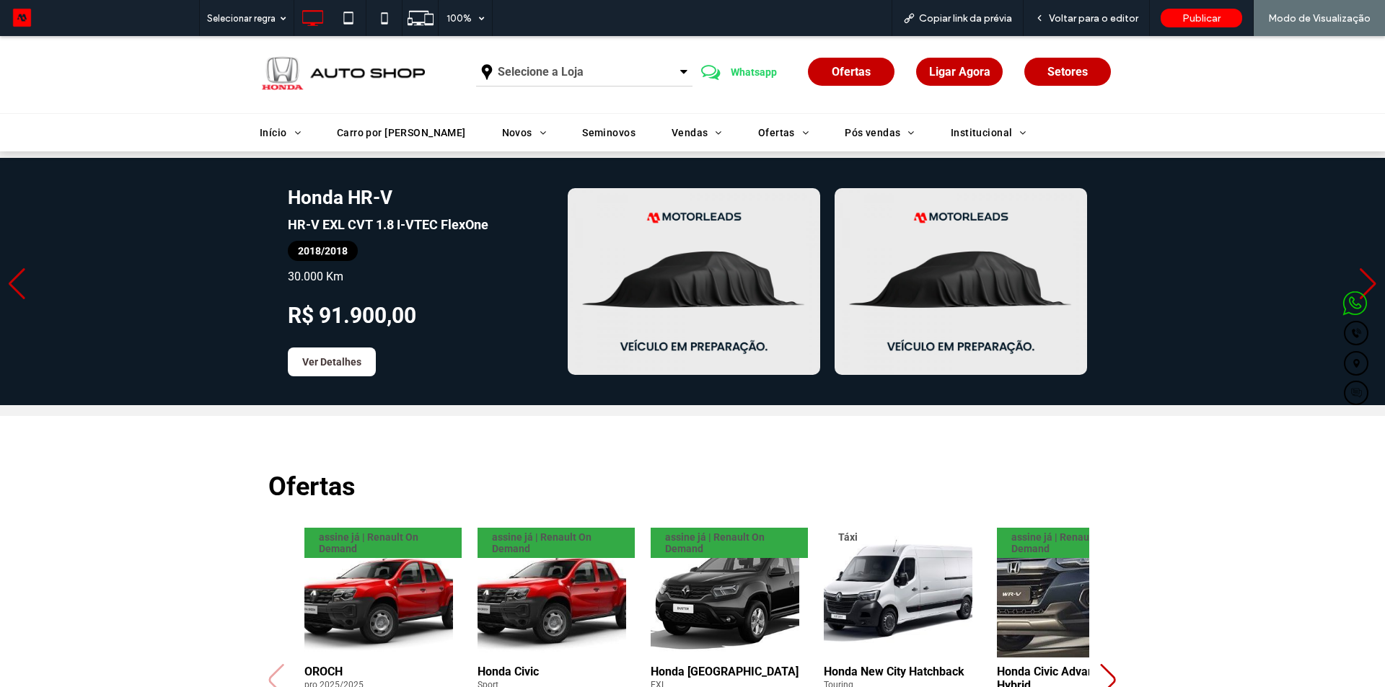
click at [1358, 277] on div "Next slide" at bounding box center [1367, 284] width 19 height 32
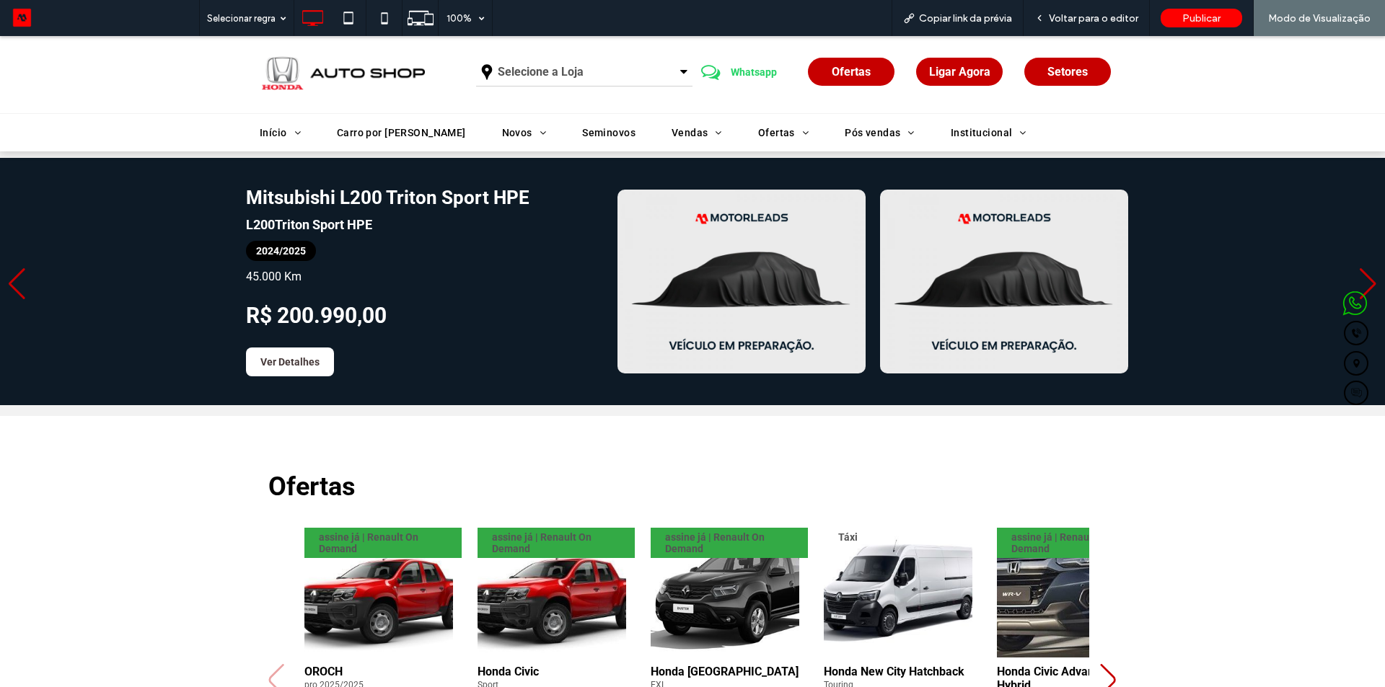
click at [1358, 277] on div "Next slide" at bounding box center [1367, 284] width 19 height 32
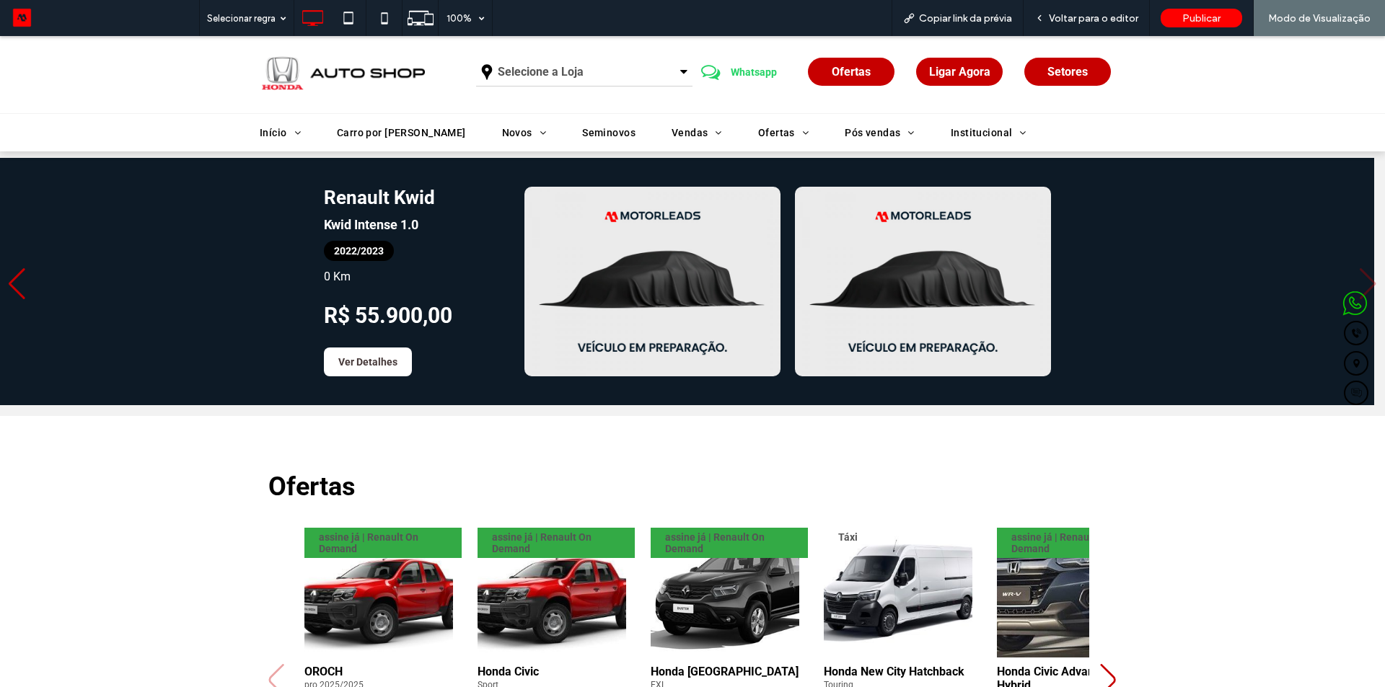
click at [1357, 277] on div "Renault Kwid Kwid Intense 1.0 2022/2023 0 Km R$ 55.900,00 Ver Detalhes" at bounding box center [687, 281] width 1374 height 247
click at [14, 281] on div "Previous slide" at bounding box center [16, 284] width 19 height 32
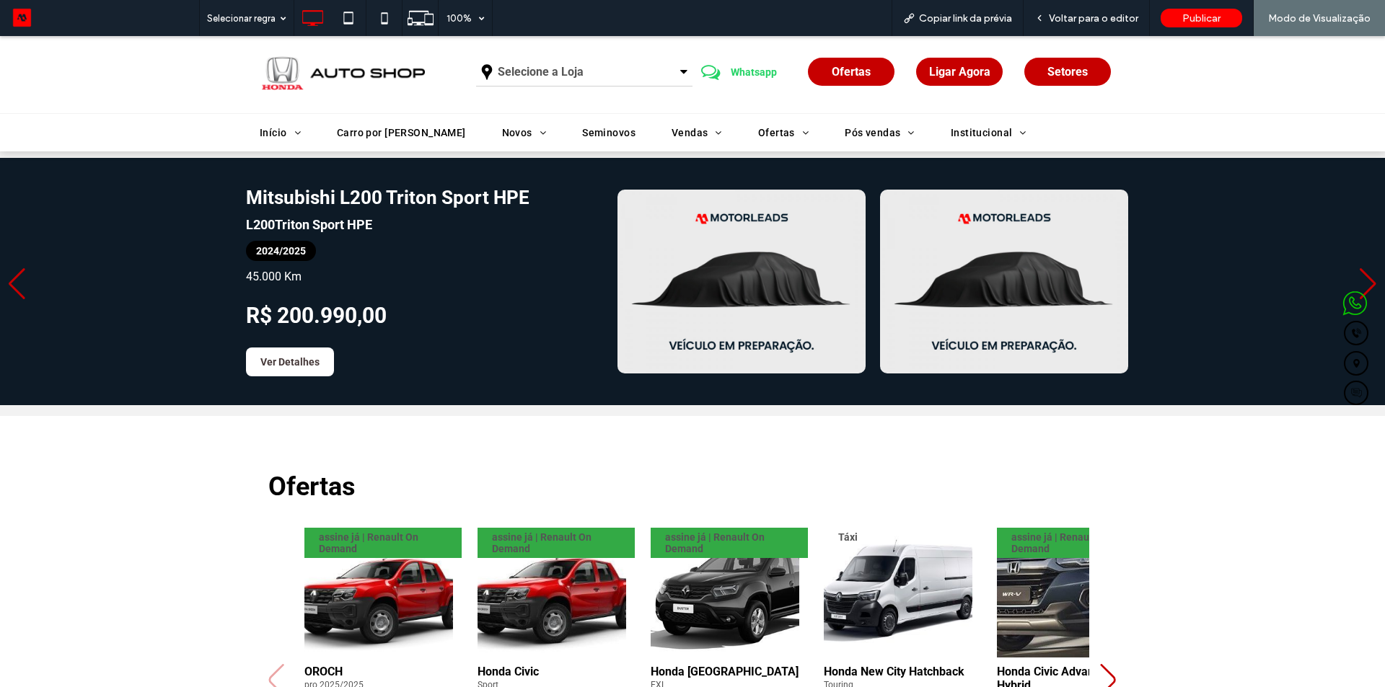
click at [14, 279] on div "Previous slide" at bounding box center [16, 284] width 19 height 32
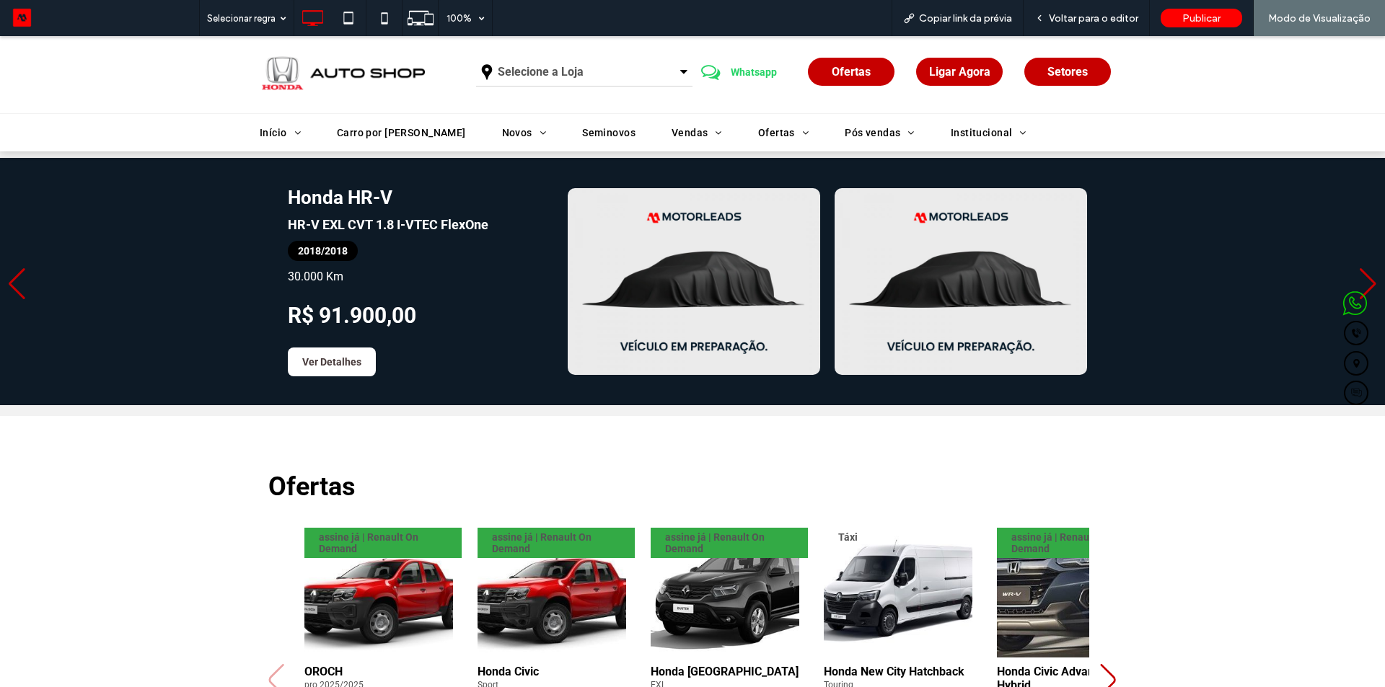
click at [14, 278] on div "Previous slide" at bounding box center [16, 284] width 19 height 32
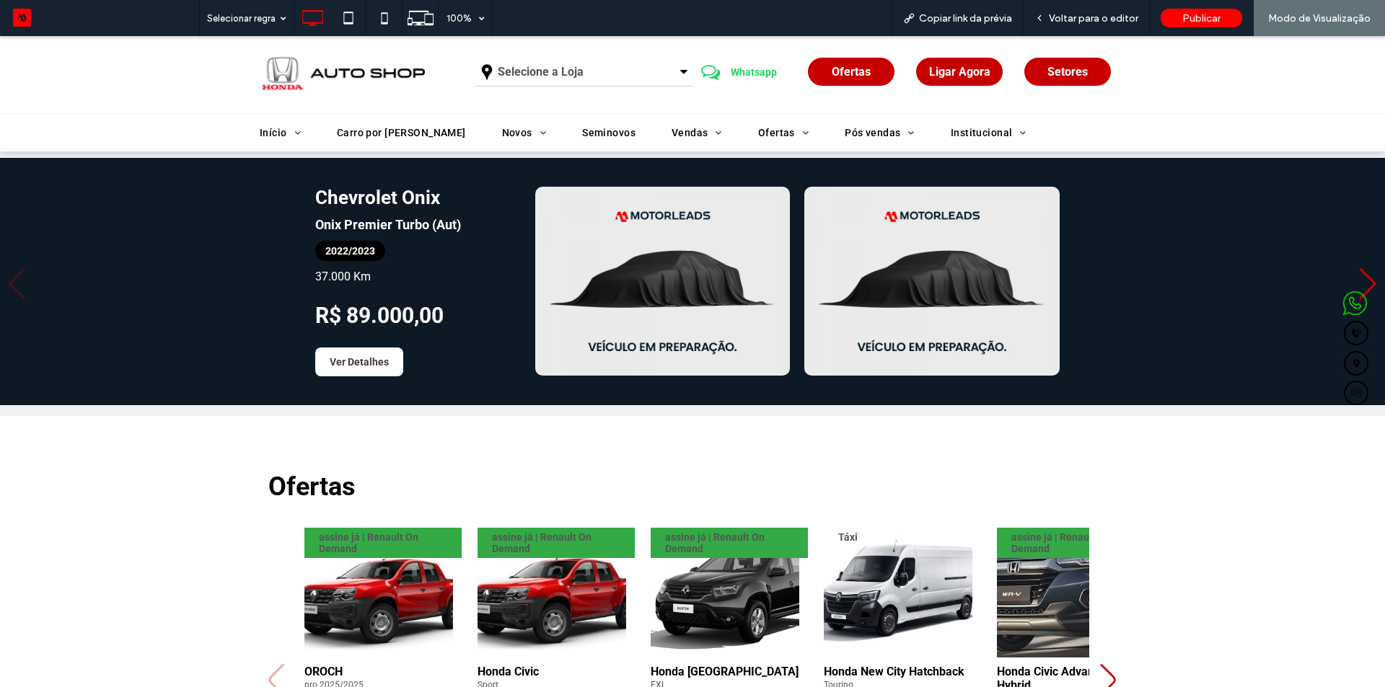
click at [1358, 278] on div "Next slide" at bounding box center [1367, 284] width 19 height 32
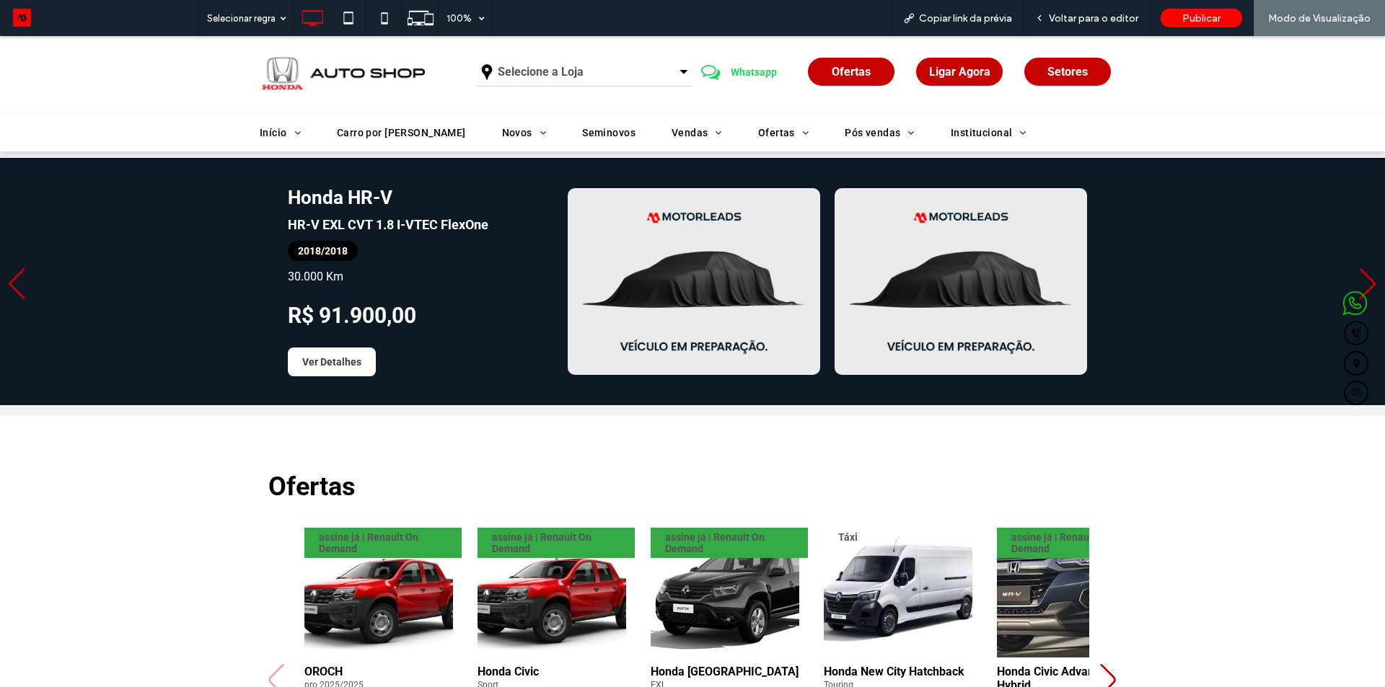
click at [17, 281] on div "Previous slide" at bounding box center [16, 284] width 19 height 32
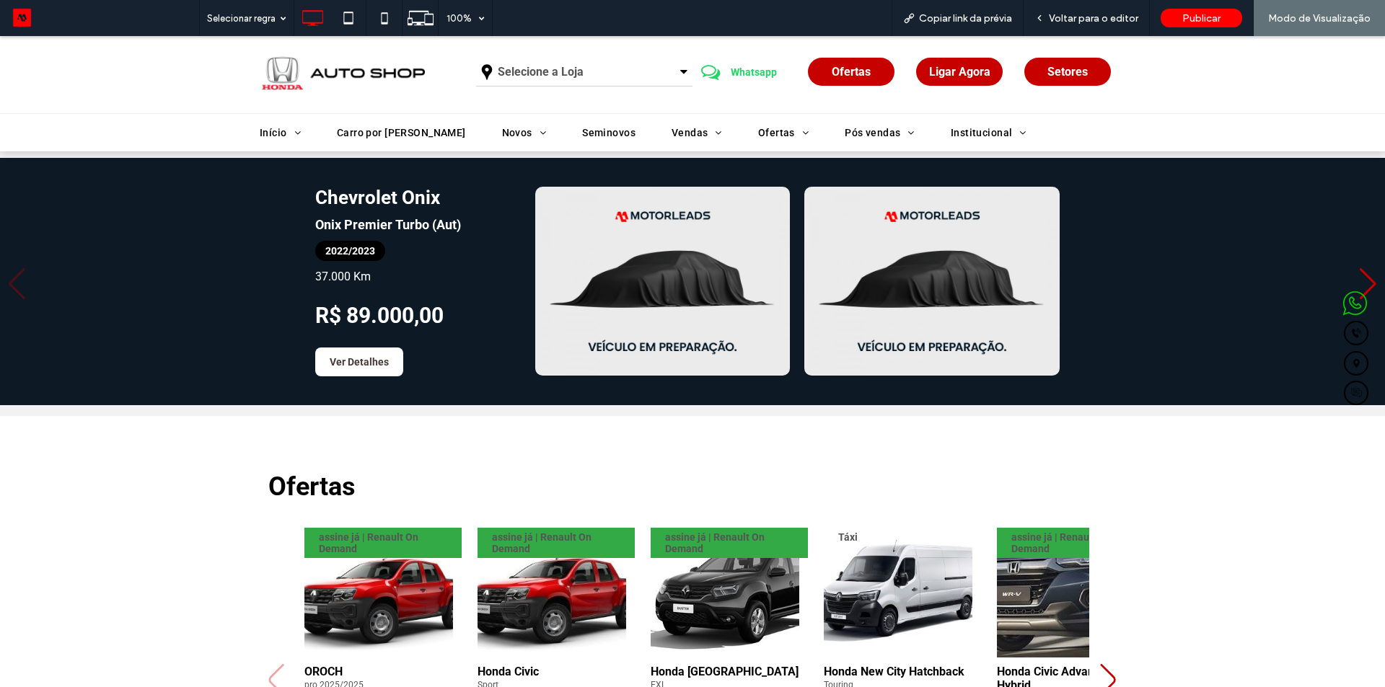
click at [1357, 267] on div "Chevrolet Onix Onix Premier Turbo (Aut) 2022/2023 37.000 Km R$ 89.000,00 Ver De…" at bounding box center [687, 281] width 1374 height 247
click at [1358, 268] on div "Next slide" at bounding box center [1367, 284] width 19 height 32
